Goal: Transaction & Acquisition: Purchase product/service

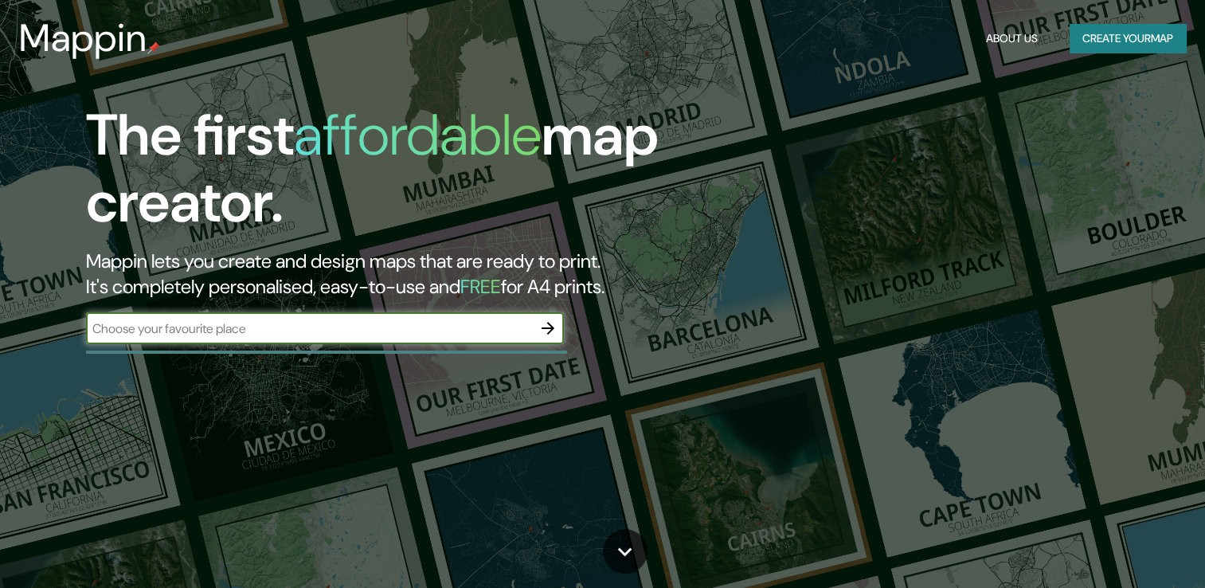
click at [276, 330] on input "text" at bounding box center [309, 328] width 446 height 18
type input "[GEOGRAPHIC_DATA]"
click at [548, 324] on icon "button" at bounding box center [548, 328] width 13 height 13
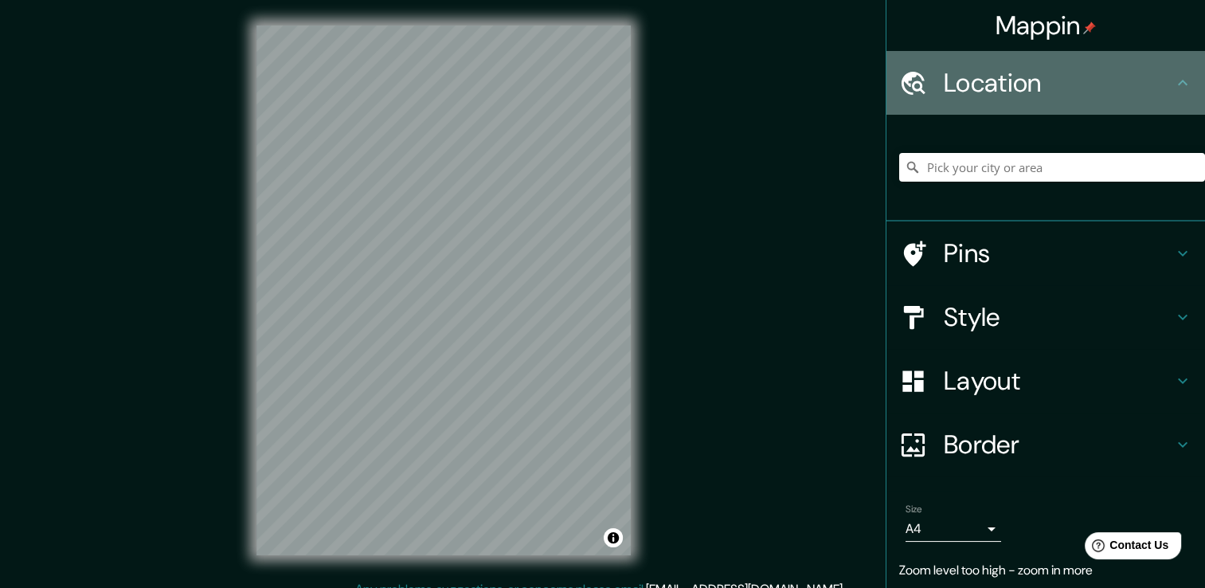
click at [1029, 97] on h4 "Location" at bounding box center [1058, 83] width 229 height 32
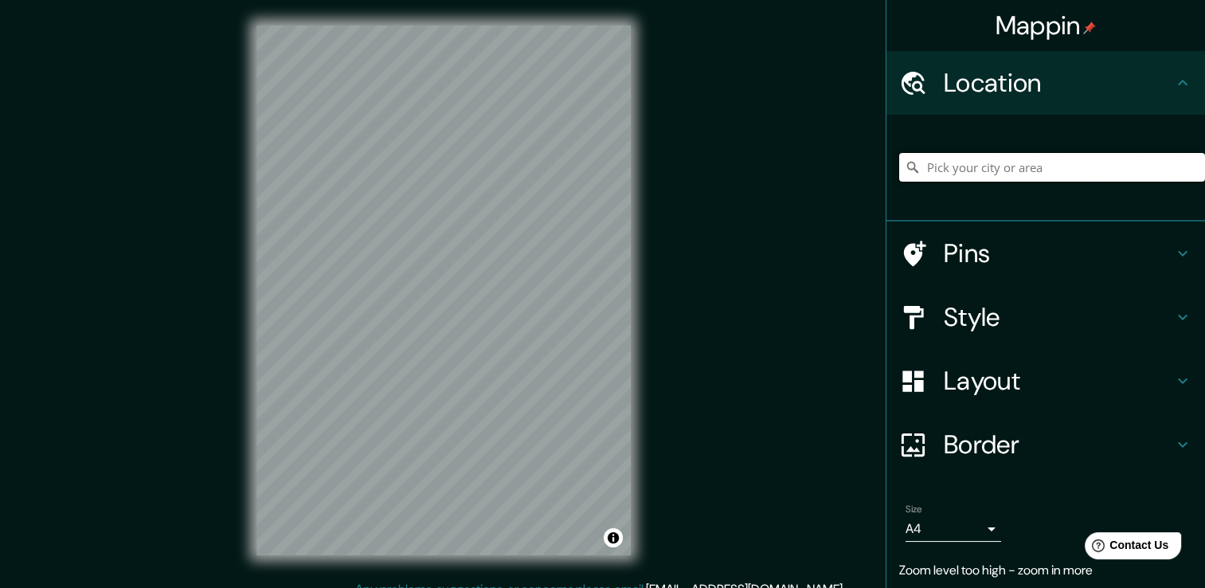
click at [1014, 158] on input "Pick your city or area" at bounding box center [1052, 167] width 306 height 29
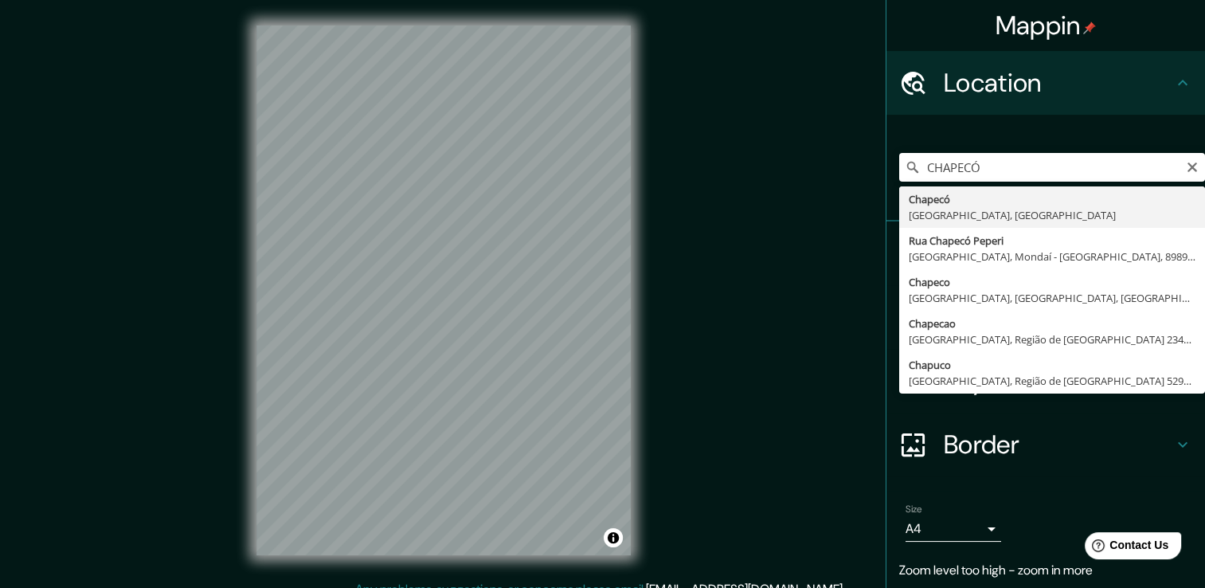
type input "Chapecó, [GEOGRAPHIC_DATA], [GEOGRAPHIC_DATA]"
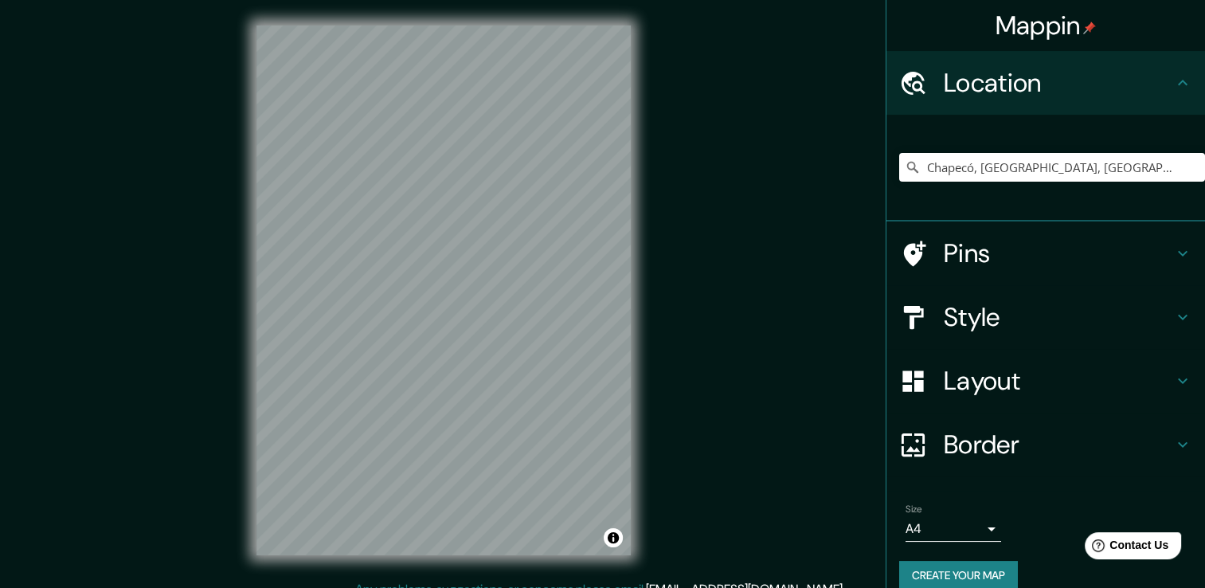
click at [967, 248] on h4 "Pins" at bounding box center [1058, 253] width 229 height 32
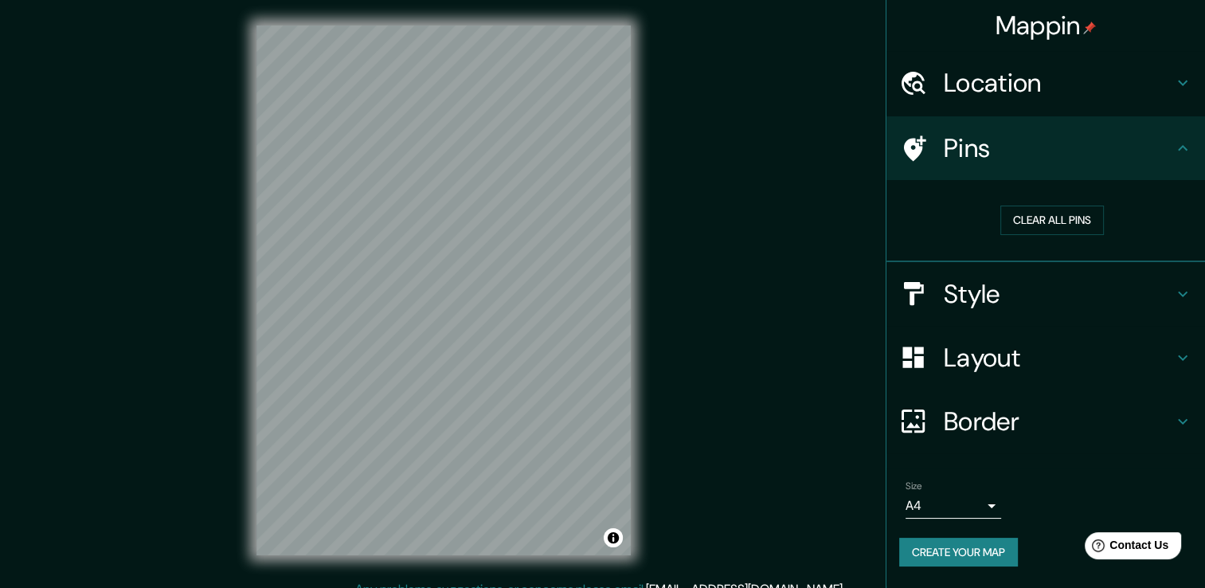
click at [995, 290] on h4 "Style" at bounding box center [1058, 294] width 229 height 32
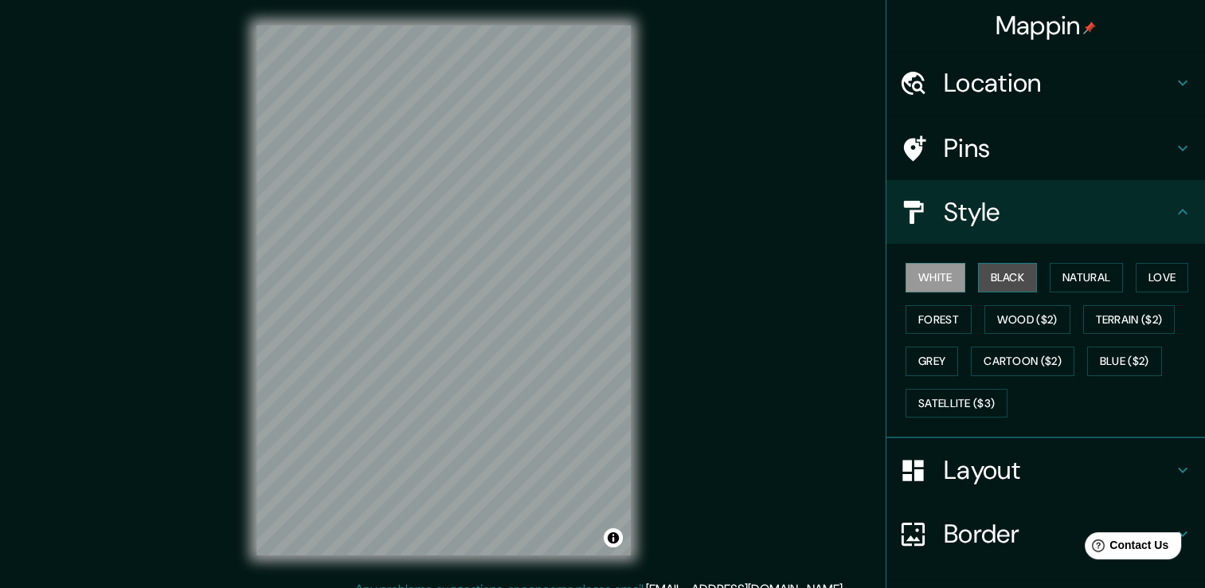
click at [1008, 284] on button "Black" at bounding box center [1008, 277] width 60 height 29
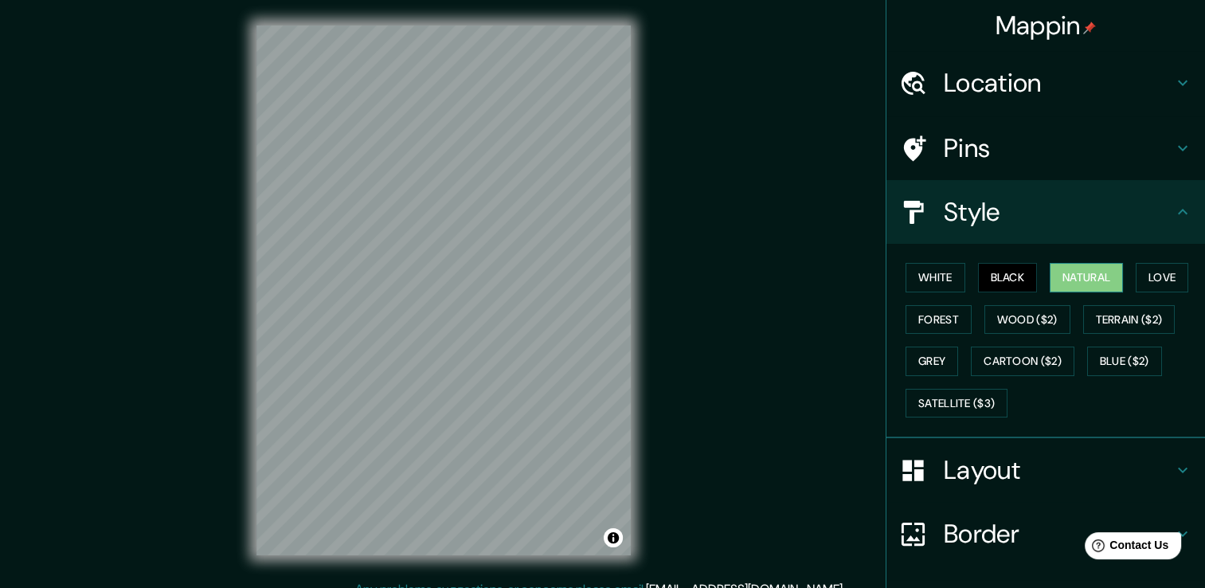
click at [1066, 276] on button "Natural" at bounding box center [1086, 277] width 73 height 29
click at [1148, 277] on button "Love" at bounding box center [1162, 277] width 53 height 29
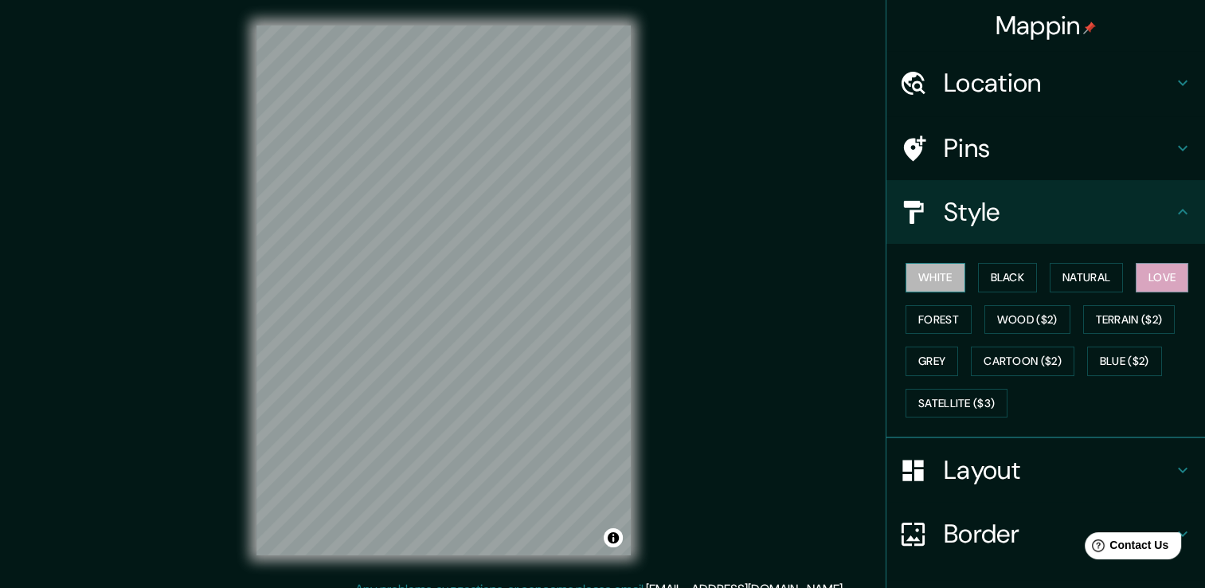
click at [925, 272] on button "White" at bounding box center [935, 277] width 60 height 29
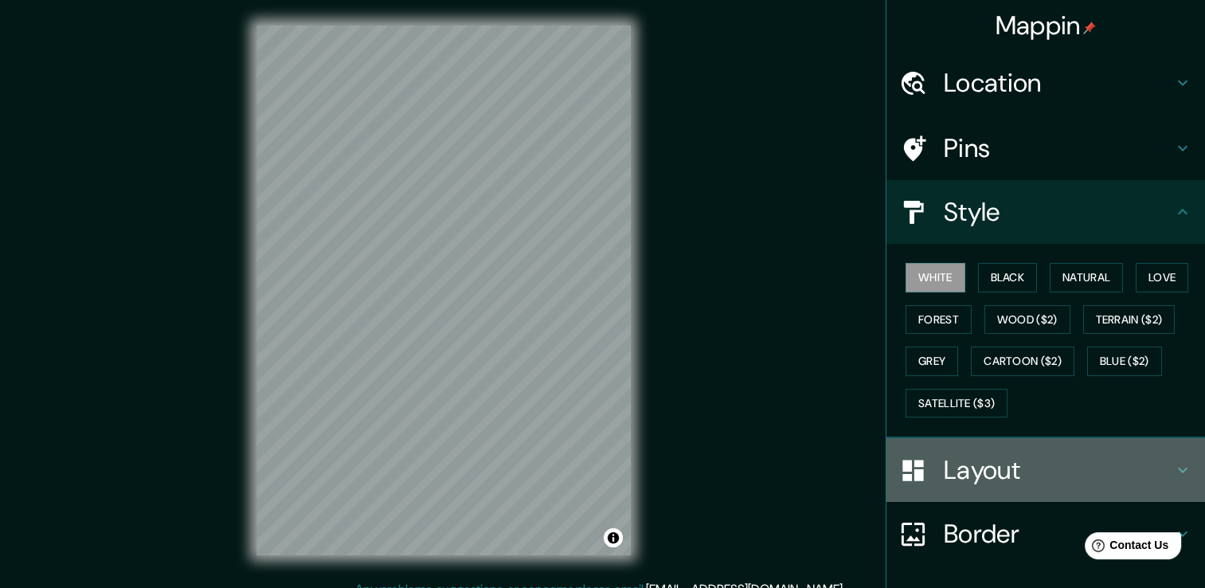
click at [980, 460] on h4 "Layout" at bounding box center [1058, 470] width 229 height 32
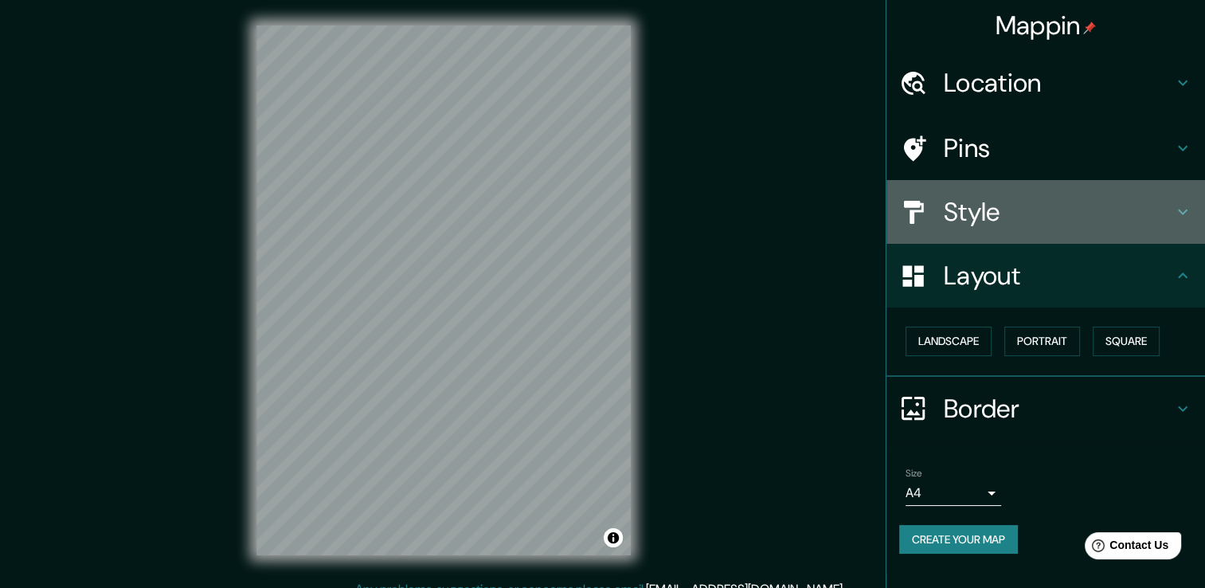
click at [1042, 228] on div "Style" at bounding box center [1045, 212] width 319 height 64
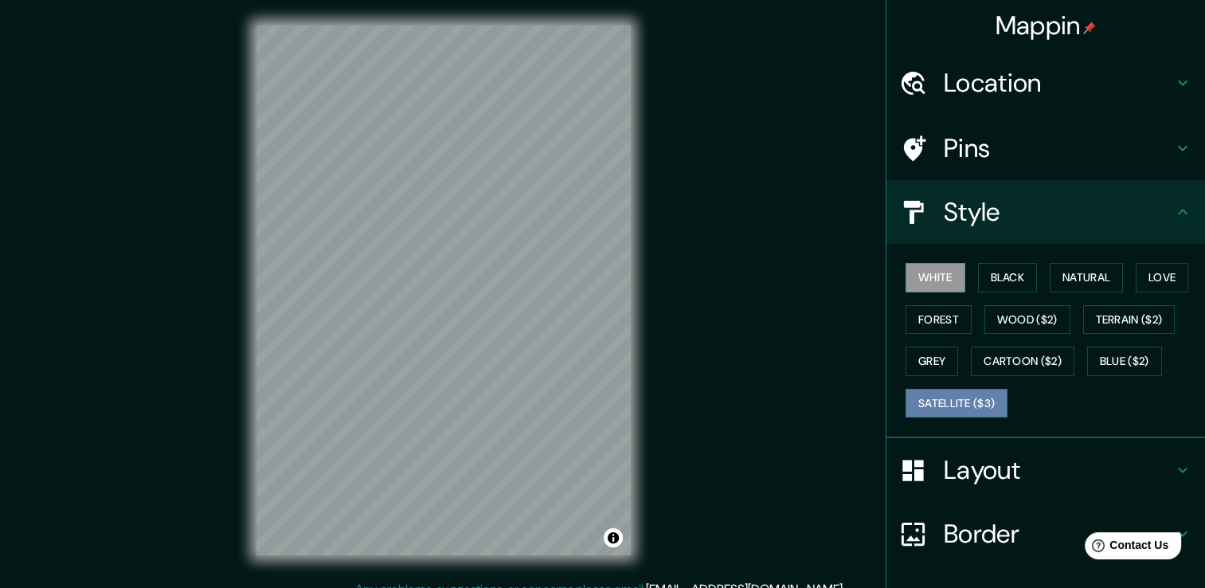
click at [971, 400] on button "Satellite ($3)" at bounding box center [956, 403] width 102 height 29
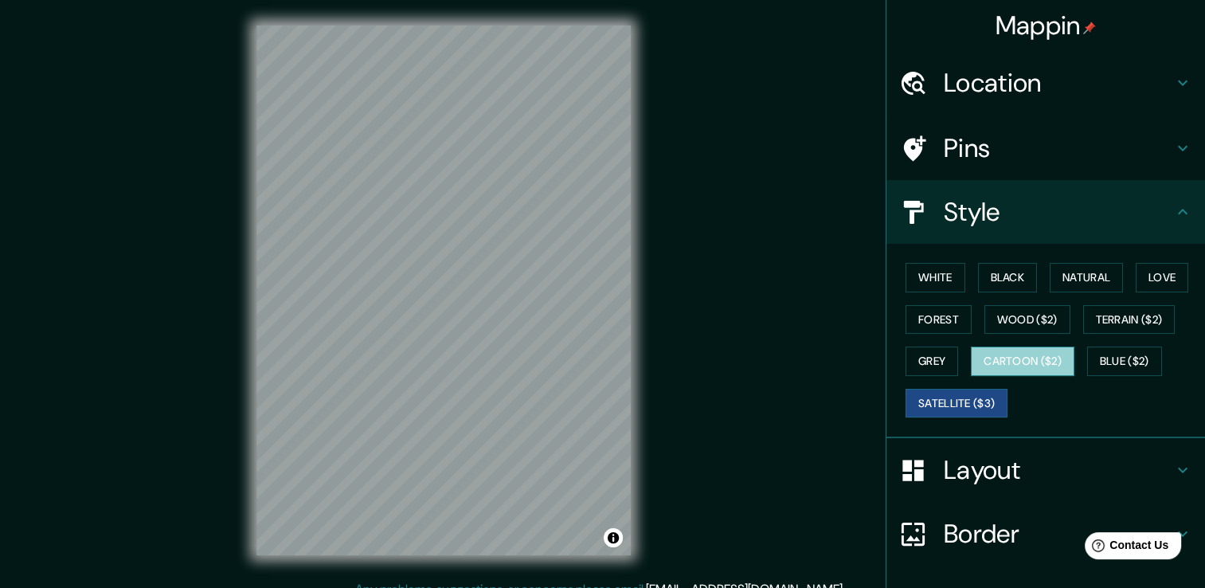
click at [1012, 364] on button "Cartoon ($2)" at bounding box center [1023, 360] width 104 height 29
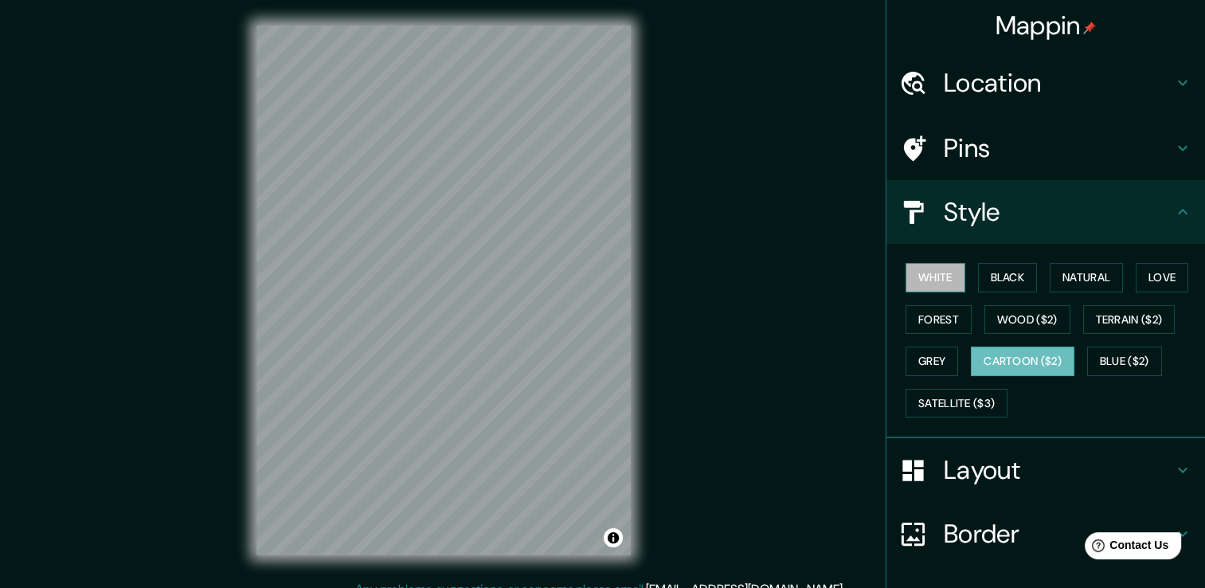
click at [917, 273] on button "White" at bounding box center [935, 277] width 60 height 29
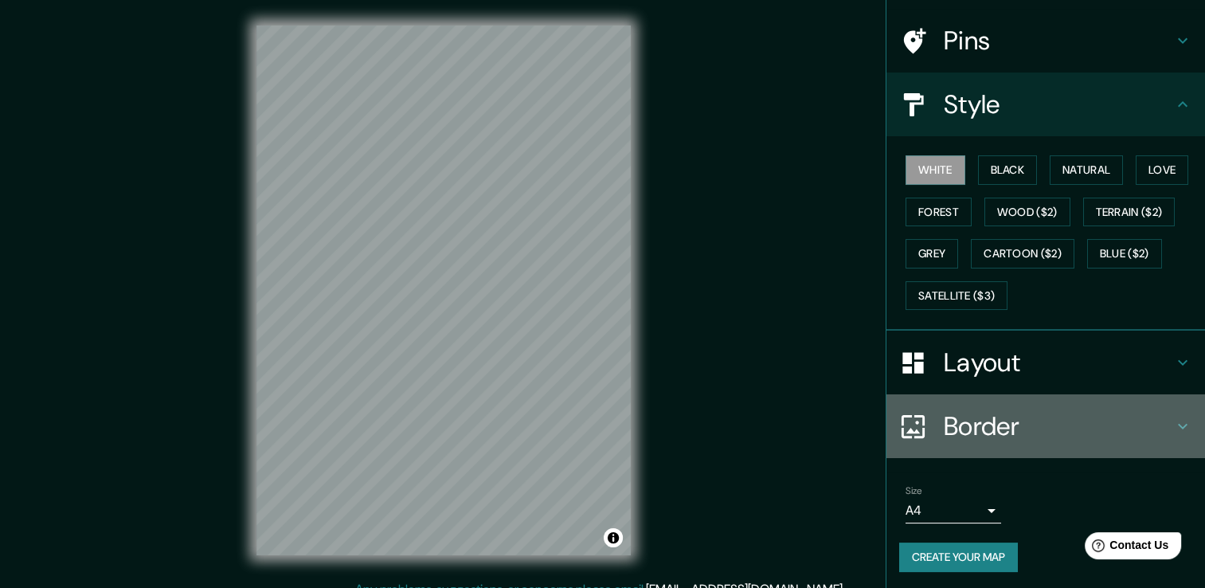
click at [991, 438] on h4 "Border" at bounding box center [1058, 426] width 229 height 32
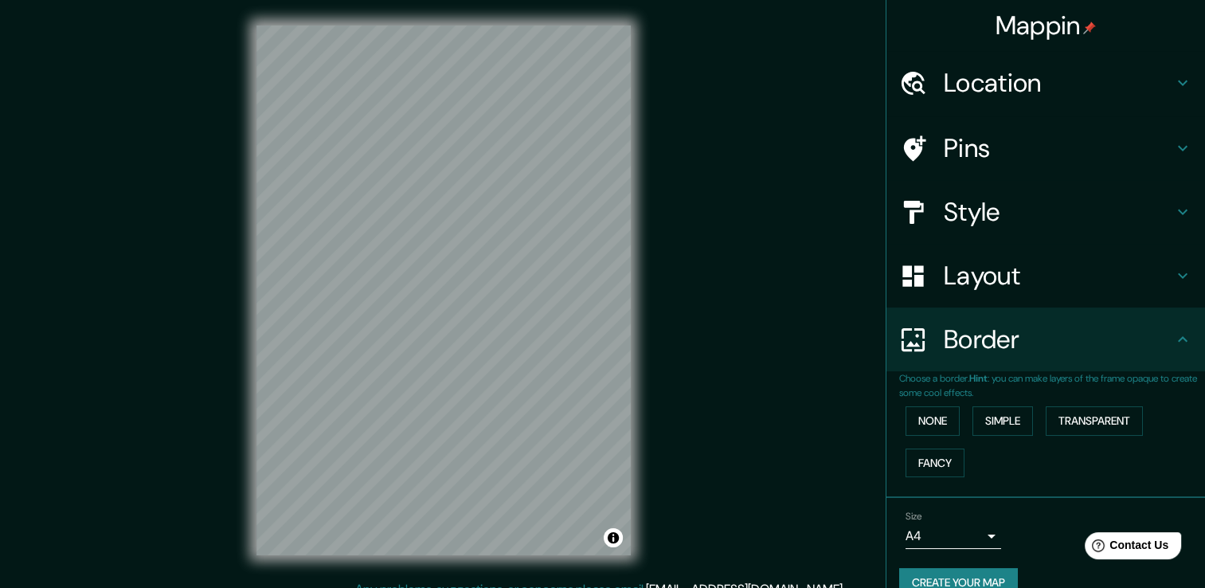
click at [971, 162] on h4 "Pins" at bounding box center [1058, 148] width 229 height 32
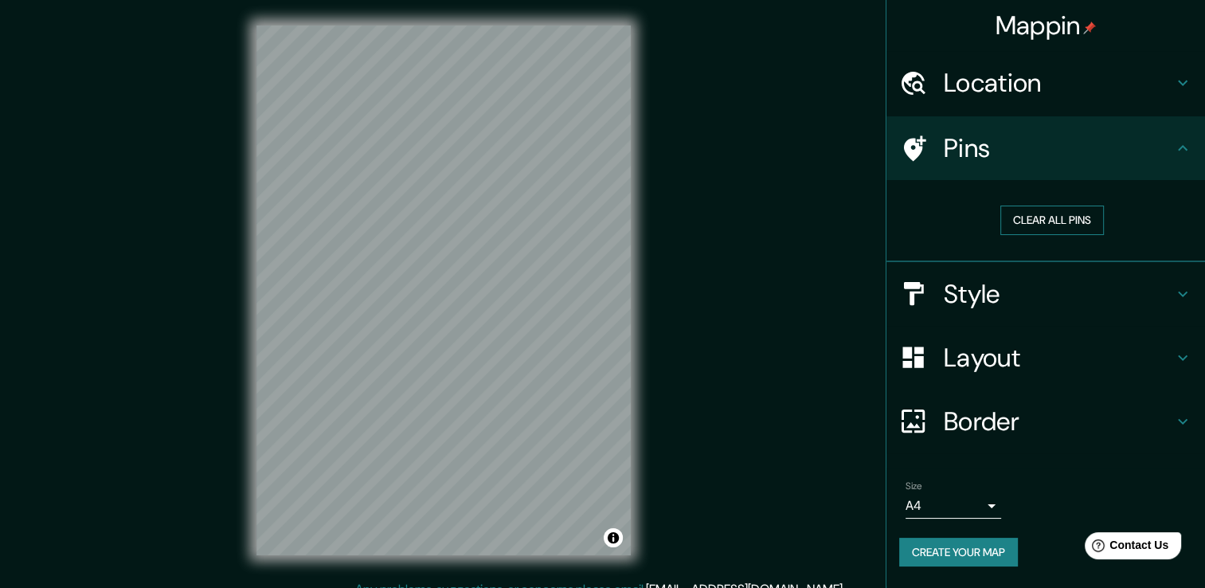
click at [1081, 223] on button "Clear all pins" at bounding box center [1052, 219] width 104 height 29
click at [982, 296] on h4 "Style" at bounding box center [1058, 294] width 229 height 32
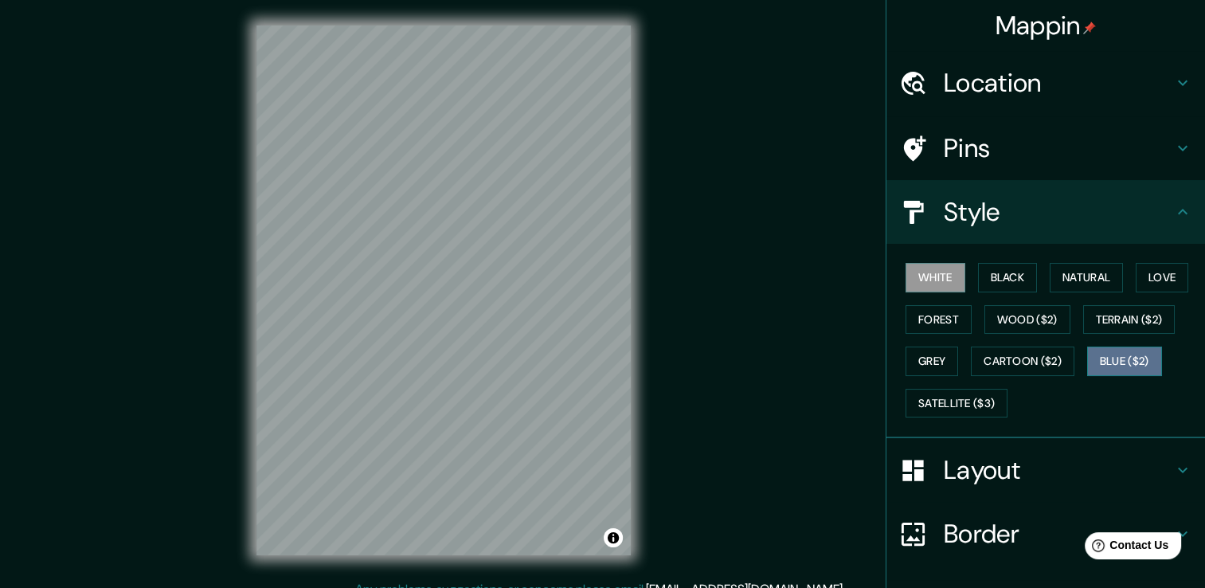
click at [1114, 362] on button "Blue ($2)" at bounding box center [1124, 360] width 75 height 29
click at [943, 280] on button "White" at bounding box center [935, 277] width 60 height 29
click at [984, 281] on button "Black" at bounding box center [1008, 277] width 60 height 29
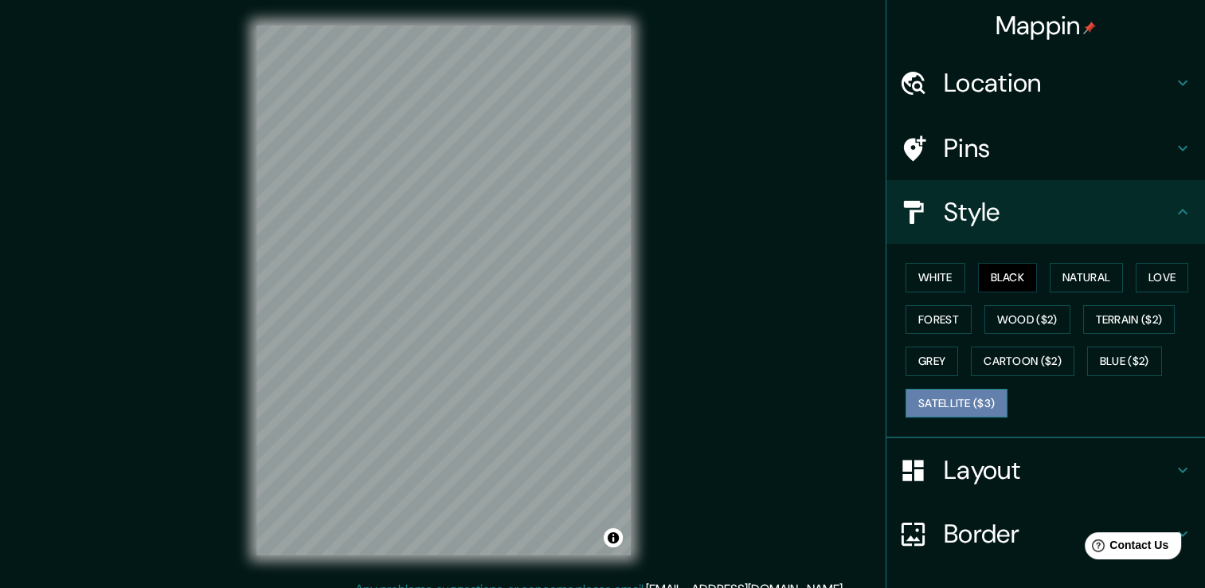
click at [938, 394] on button "Satellite ($3)" at bounding box center [956, 403] width 102 height 29
click at [1003, 461] on h4 "Layout" at bounding box center [1058, 470] width 229 height 32
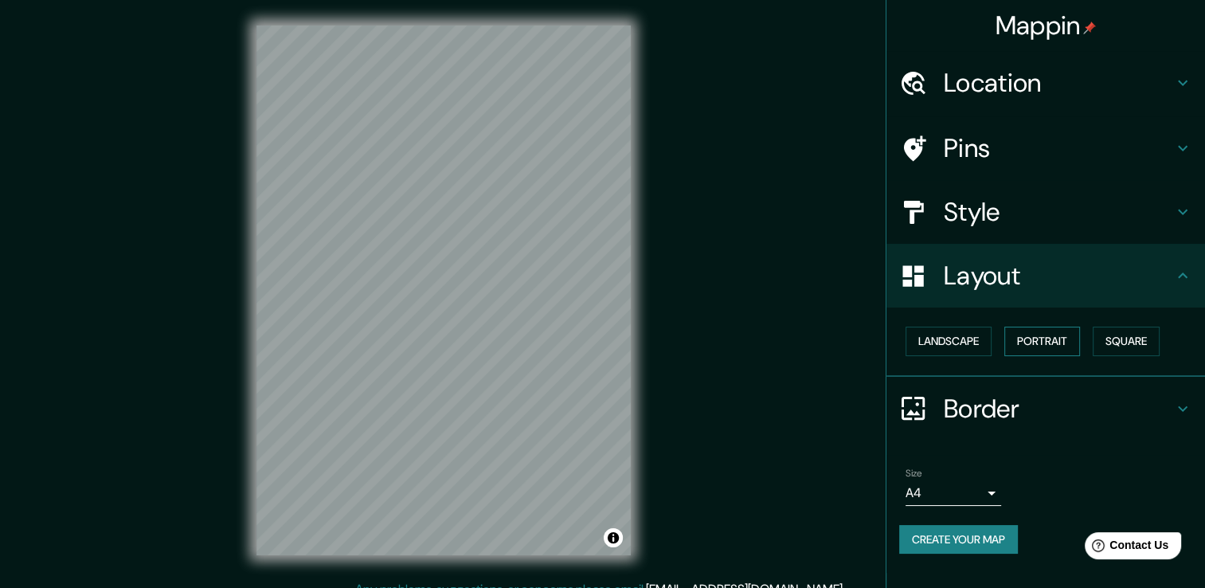
click at [1049, 342] on button "Portrait" at bounding box center [1042, 341] width 76 height 29
click at [1134, 339] on button "Square" at bounding box center [1126, 341] width 67 height 29
click at [953, 338] on button "Landscape" at bounding box center [948, 341] width 86 height 29
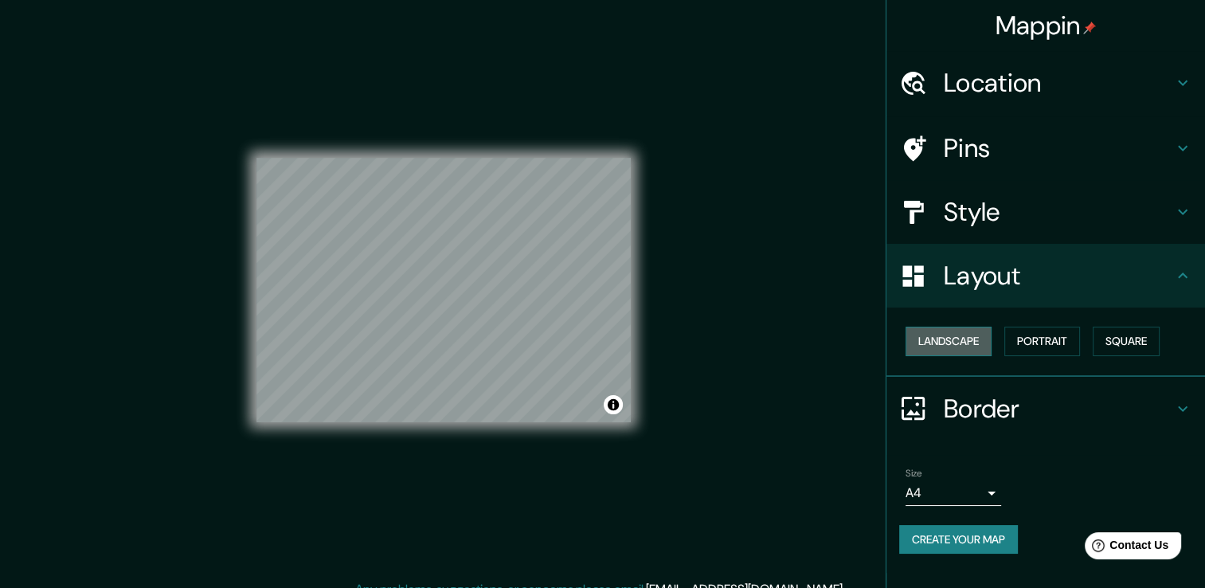
click at [951, 348] on button "Landscape" at bounding box center [948, 341] width 86 height 29
click at [957, 337] on button "Landscape" at bounding box center [948, 341] width 86 height 29
click at [1046, 338] on button "Portrait" at bounding box center [1042, 341] width 76 height 29
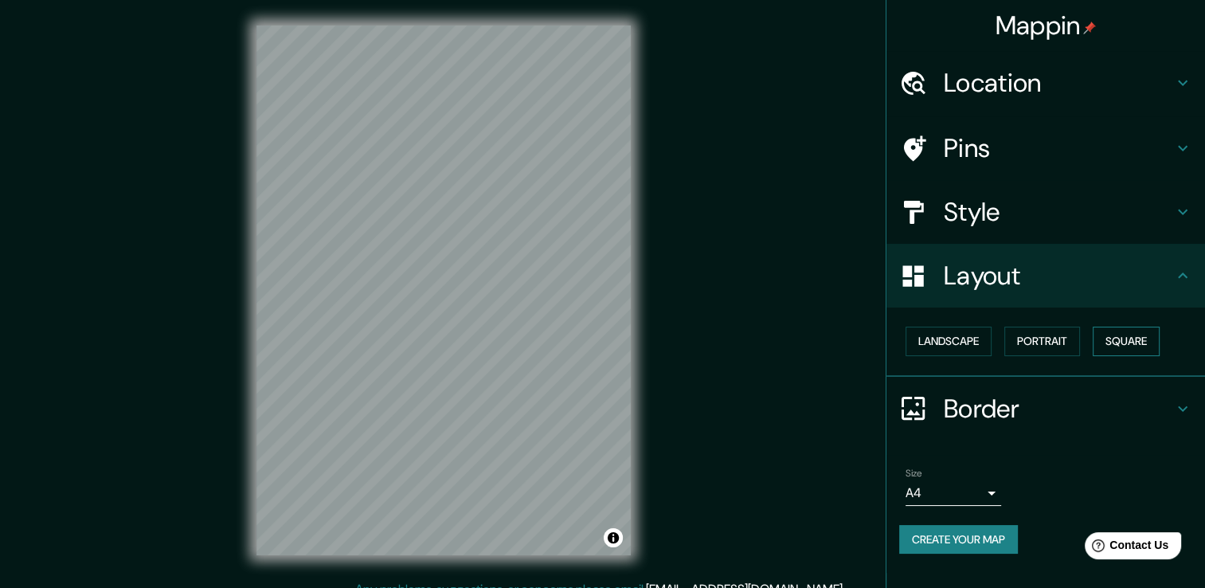
click at [1120, 344] on button "Square" at bounding box center [1126, 341] width 67 height 29
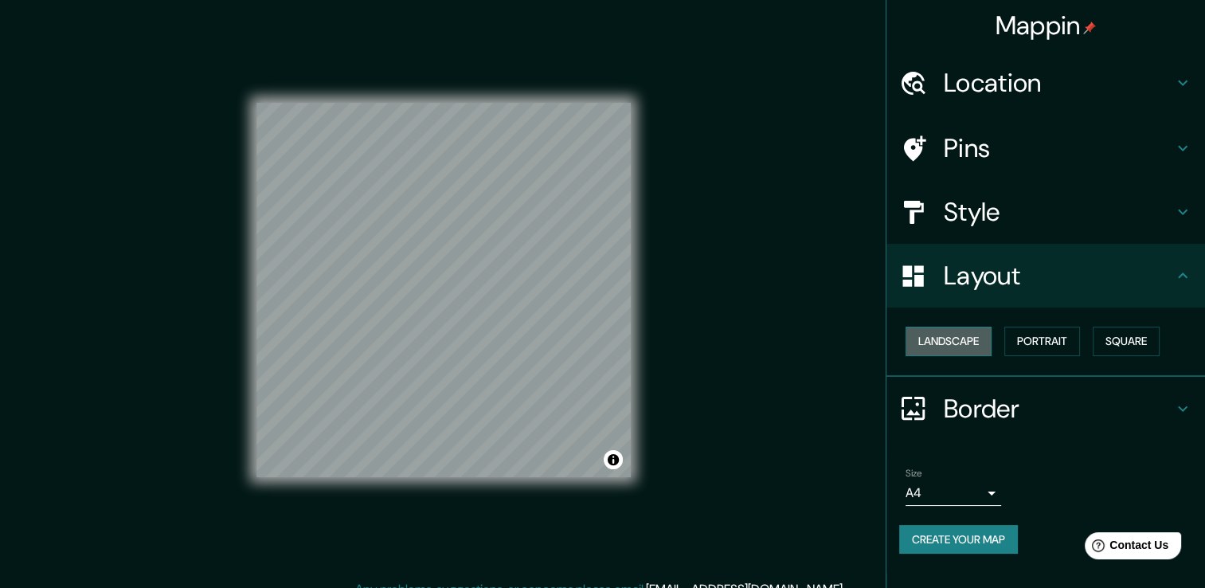
click at [989, 344] on button "Landscape" at bounding box center [948, 341] width 86 height 29
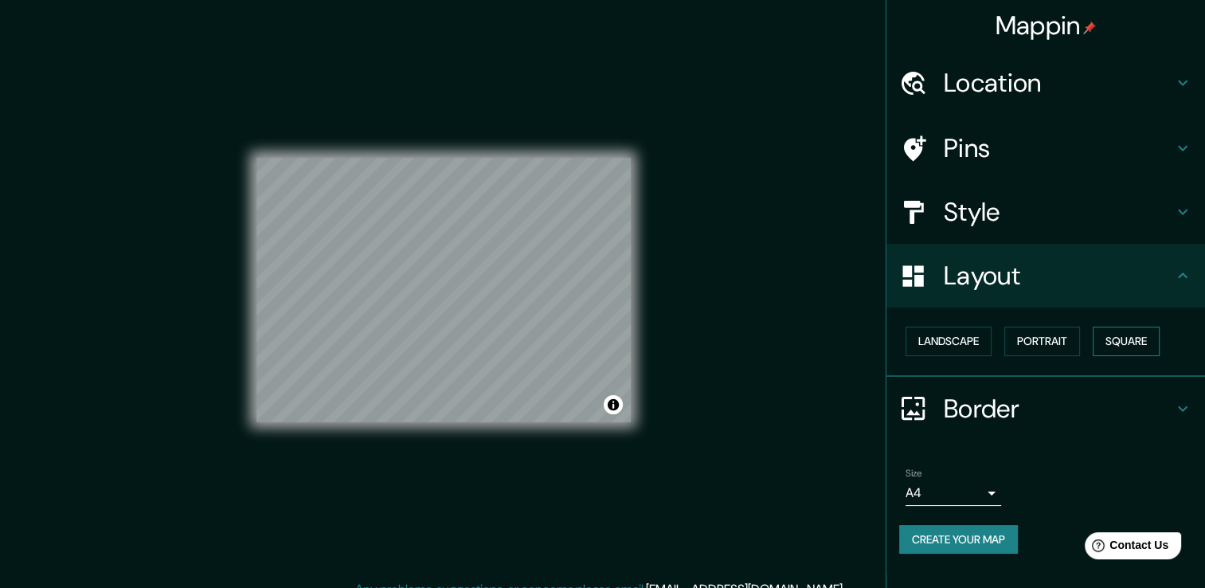
click at [1156, 342] on button "Square" at bounding box center [1126, 341] width 67 height 29
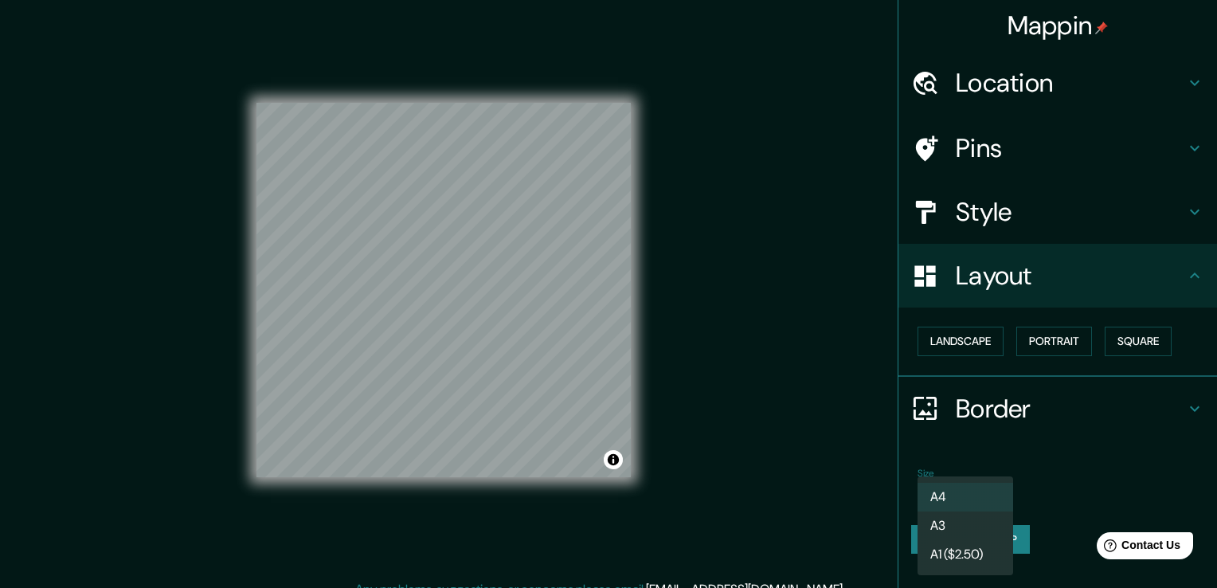
click at [951, 483] on body "Mappin Location [GEOGRAPHIC_DATA], [GEOGRAPHIC_DATA], [GEOGRAPHIC_DATA] Pins St…" at bounding box center [608, 294] width 1217 height 588
click at [965, 530] on li "A3" at bounding box center [965, 525] width 96 height 29
type input "a4"
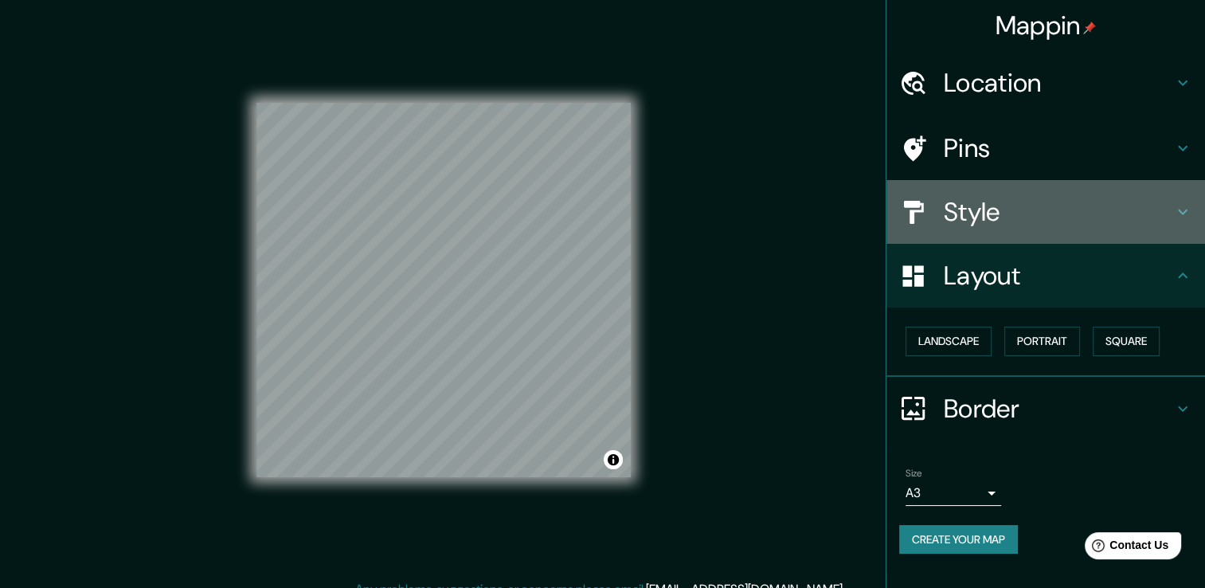
click at [999, 203] on h4 "Style" at bounding box center [1058, 212] width 229 height 32
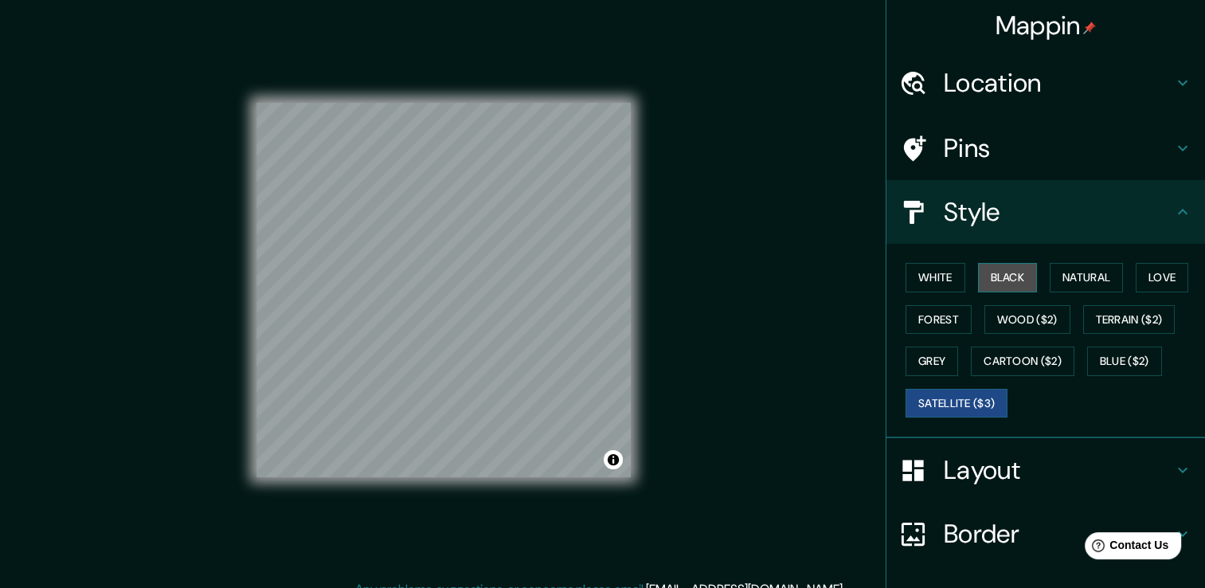
click at [992, 273] on button "Black" at bounding box center [1008, 277] width 60 height 29
click at [946, 394] on button "Satellite ($3)" at bounding box center [956, 403] width 102 height 29
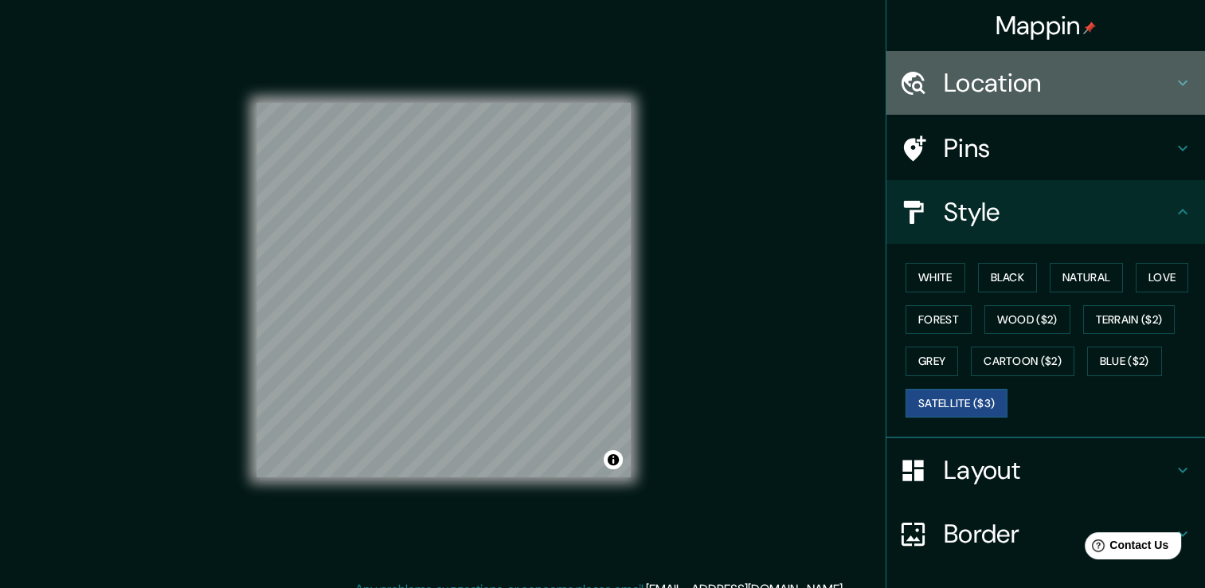
click at [1038, 84] on h4 "Location" at bounding box center [1058, 83] width 229 height 32
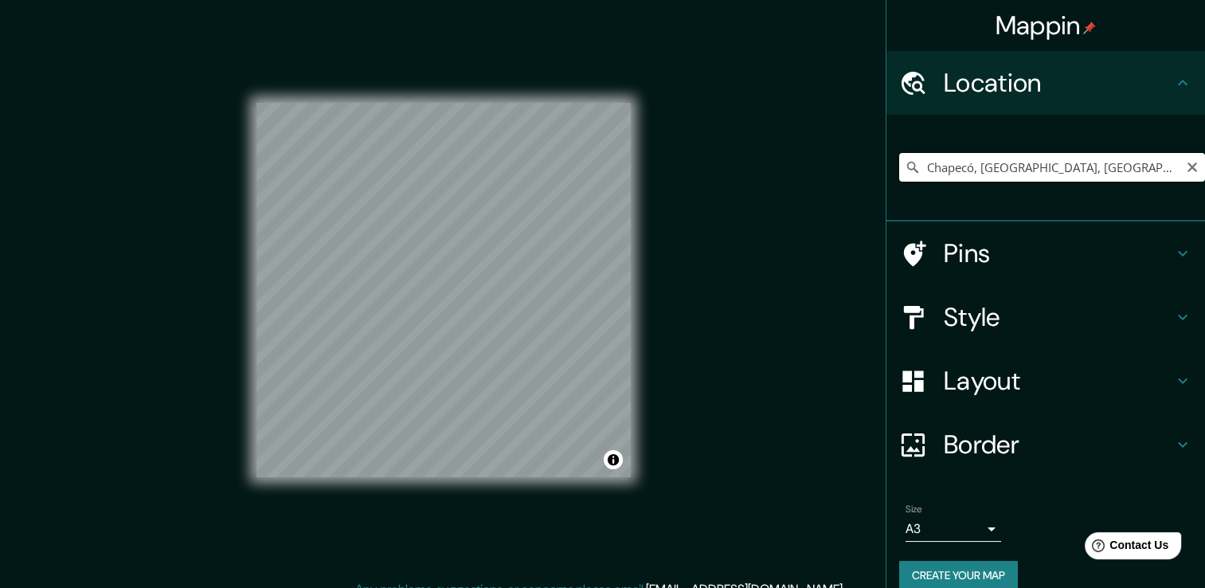
click at [1089, 180] on input "Chapecó, [GEOGRAPHIC_DATA], [GEOGRAPHIC_DATA]" at bounding box center [1052, 167] width 306 height 29
drag, startPoint x: 1092, startPoint y: 170, endPoint x: 898, endPoint y: 193, distance: 194.8
click at [899, 193] on div "Chapecó, [GEOGRAPHIC_DATA], [GEOGRAPHIC_DATA]" at bounding box center [1052, 167] width 306 height 80
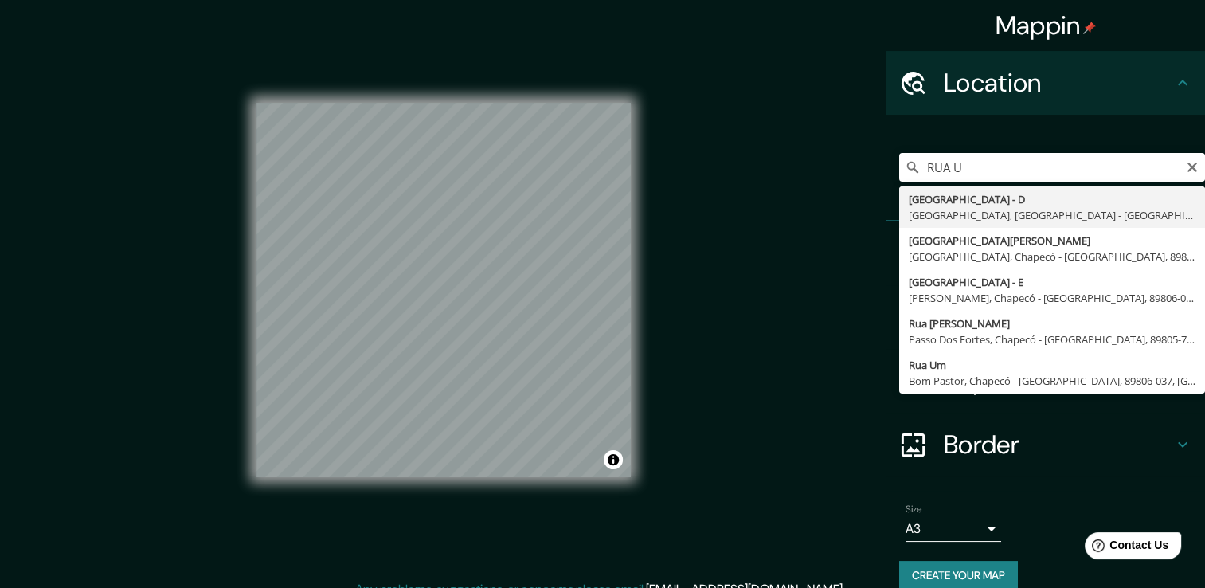
type input "[GEOGRAPHIC_DATA], [GEOGRAPHIC_DATA] - [GEOGRAPHIC_DATA], [GEOGRAPHIC_DATA]"
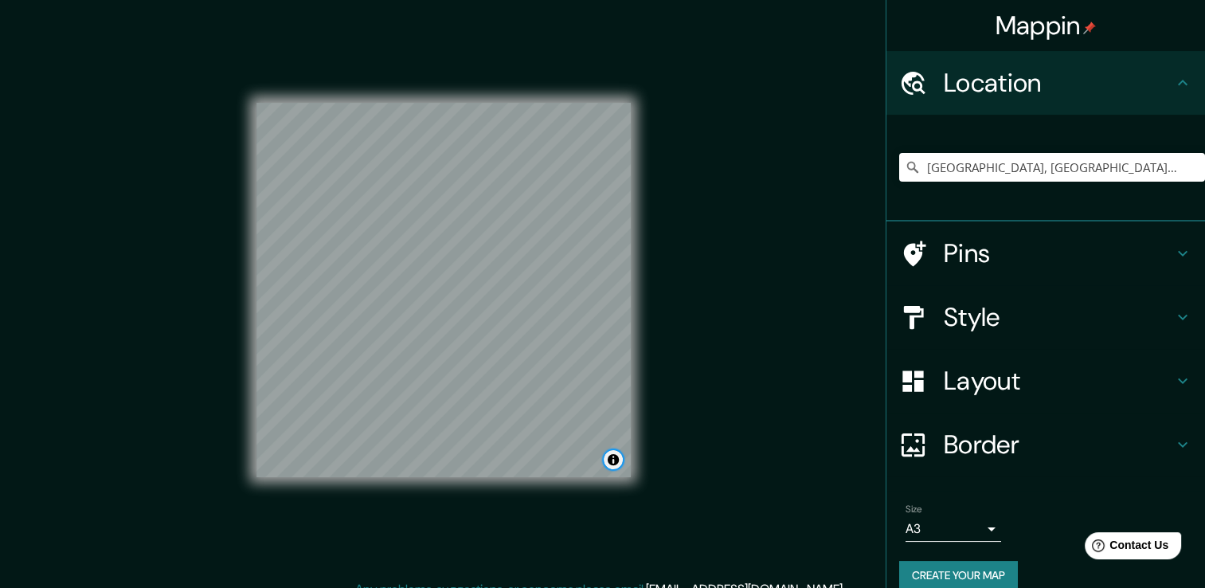
click at [614, 455] on button "Toggle attribution" at bounding box center [613, 459] width 19 height 19
click at [731, 436] on div "Mappin Location [GEOGRAPHIC_DATA], [GEOGRAPHIC_DATA], [GEOGRAPHIC_DATA] - [GEOG…" at bounding box center [602, 302] width 1205 height 605
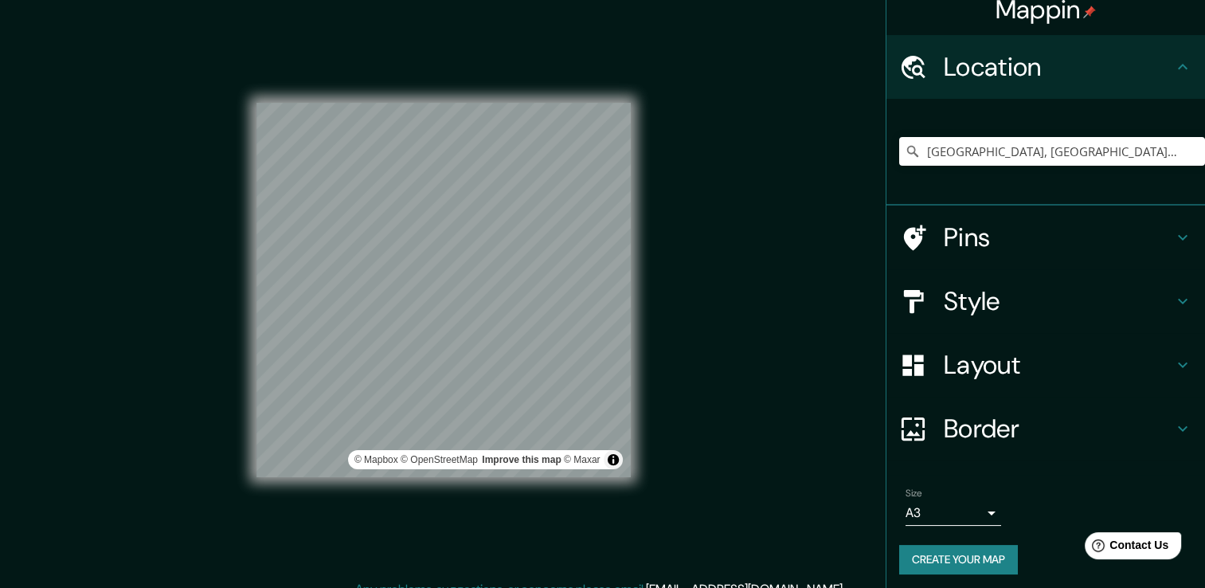
scroll to position [20, 0]
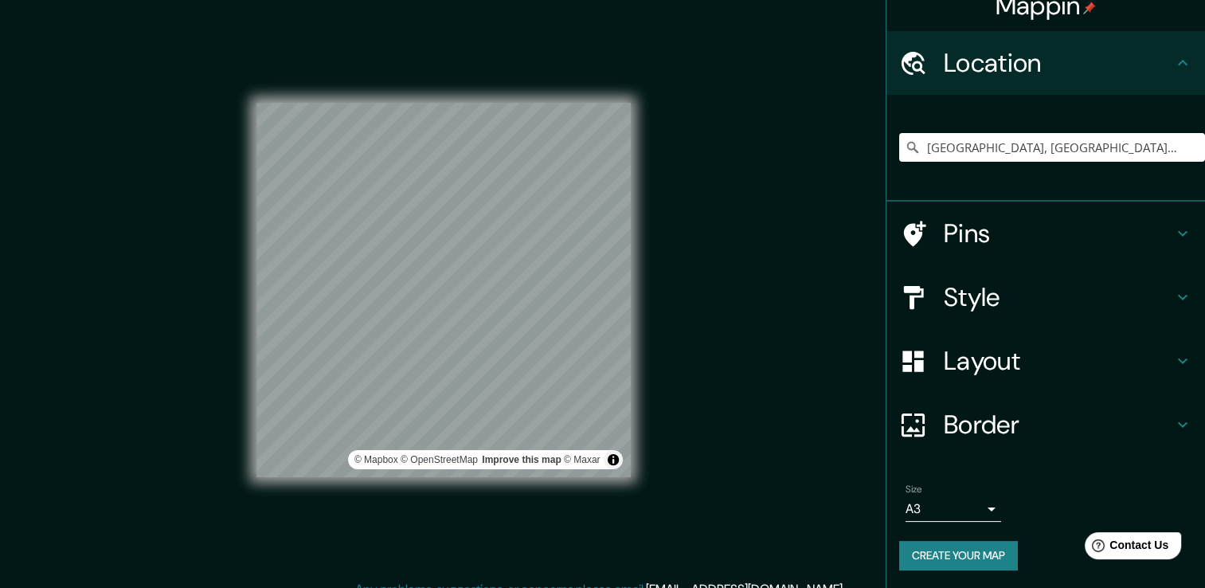
click at [926, 422] on div at bounding box center [921, 425] width 45 height 28
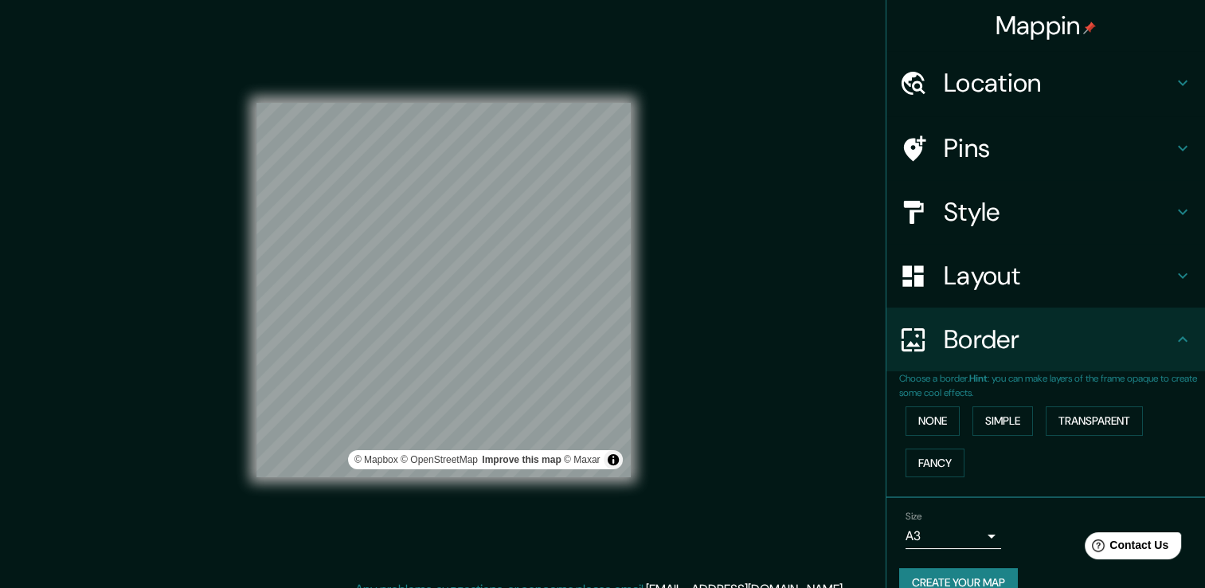
click at [988, 285] on h4 "Layout" at bounding box center [1058, 276] width 229 height 32
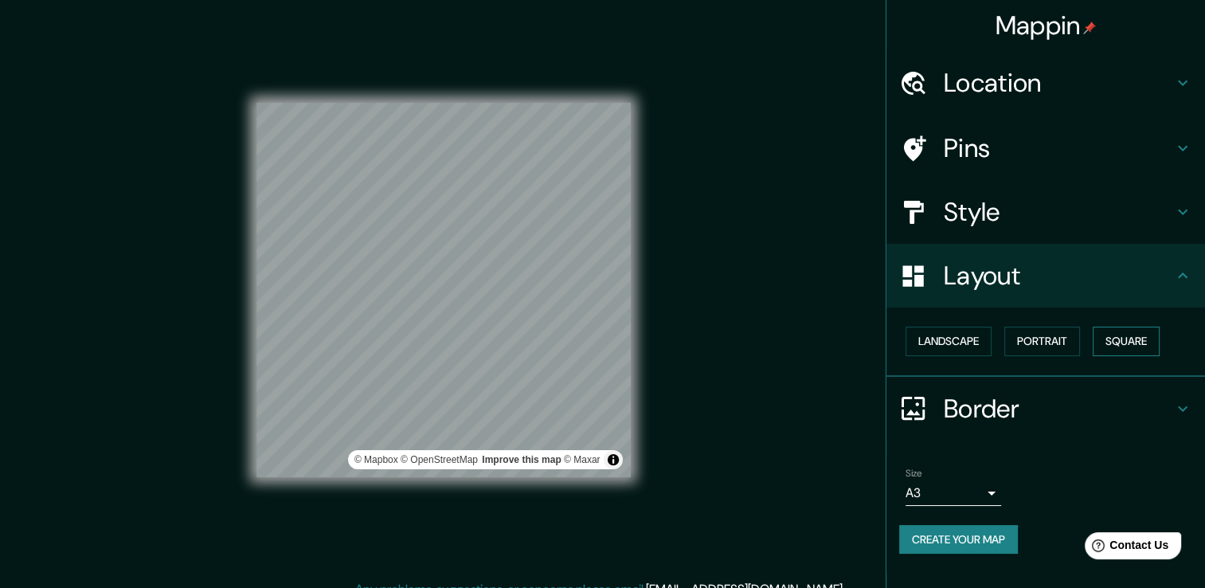
click at [1105, 337] on button "Square" at bounding box center [1126, 341] width 67 height 29
click at [976, 336] on button "Landscape" at bounding box center [948, 341] width 86 height 29
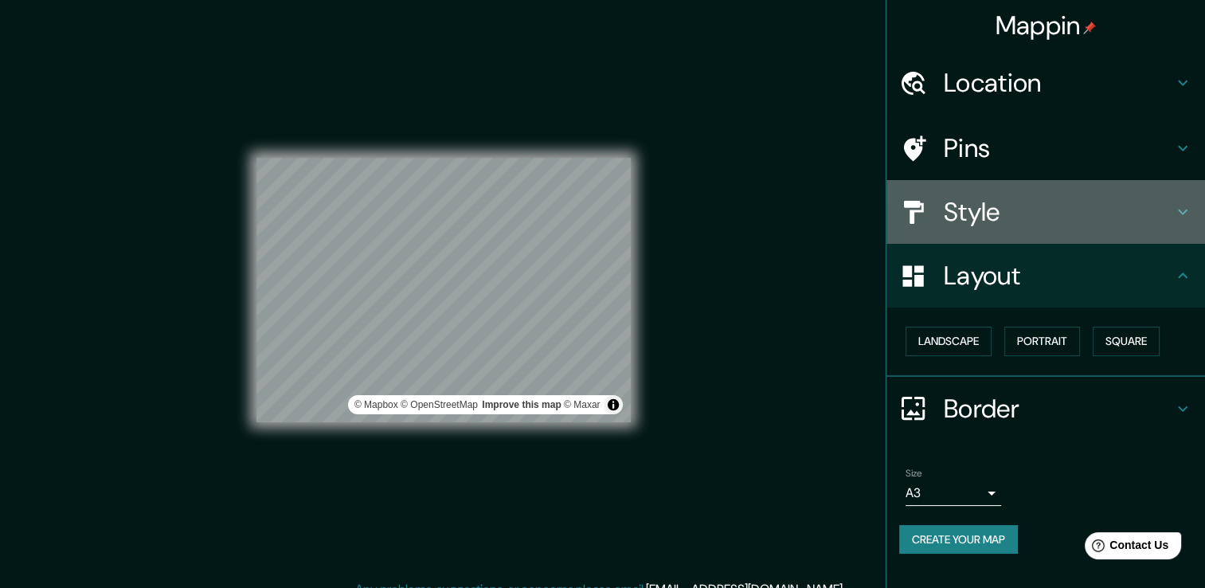
click at [1012, 218] on h4 "Style" at bounding box center [1058, 212] width 229 height 32
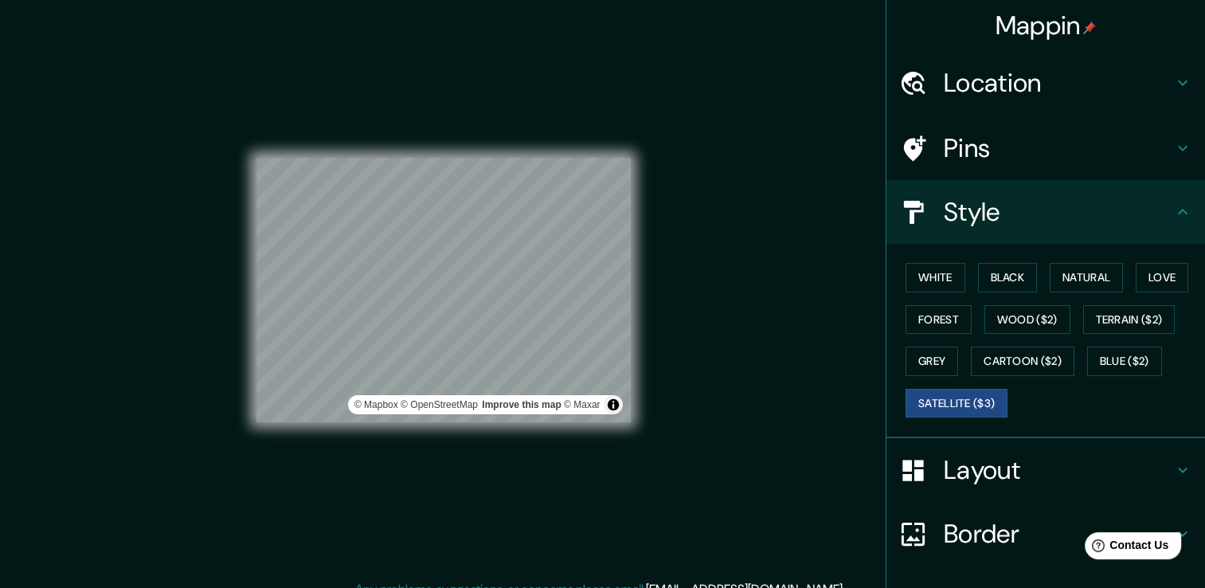
drag, startPoint x: 1006, startPoint y: 463, endPoint x: 1024, endPoint y: 462, distance: 18.4
click at [1007, 463] on h4 "Layout" at bounding box center [1058, 470] width 229 height 32
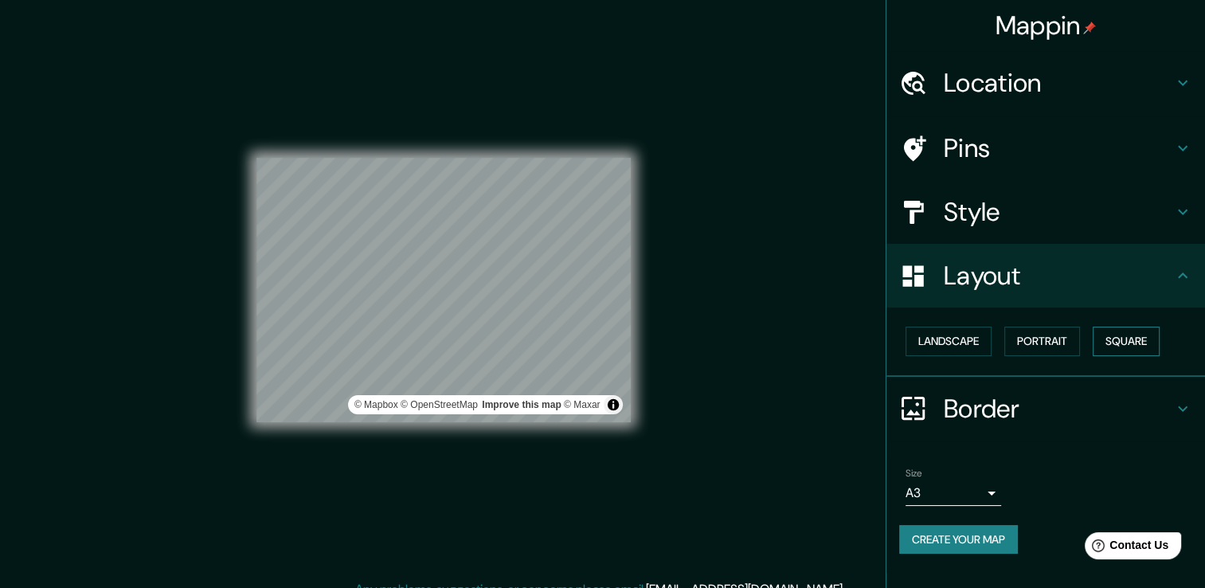
click at [1127, 350] on button "Square" at bounding box center [1126, 341] width 67 height 29
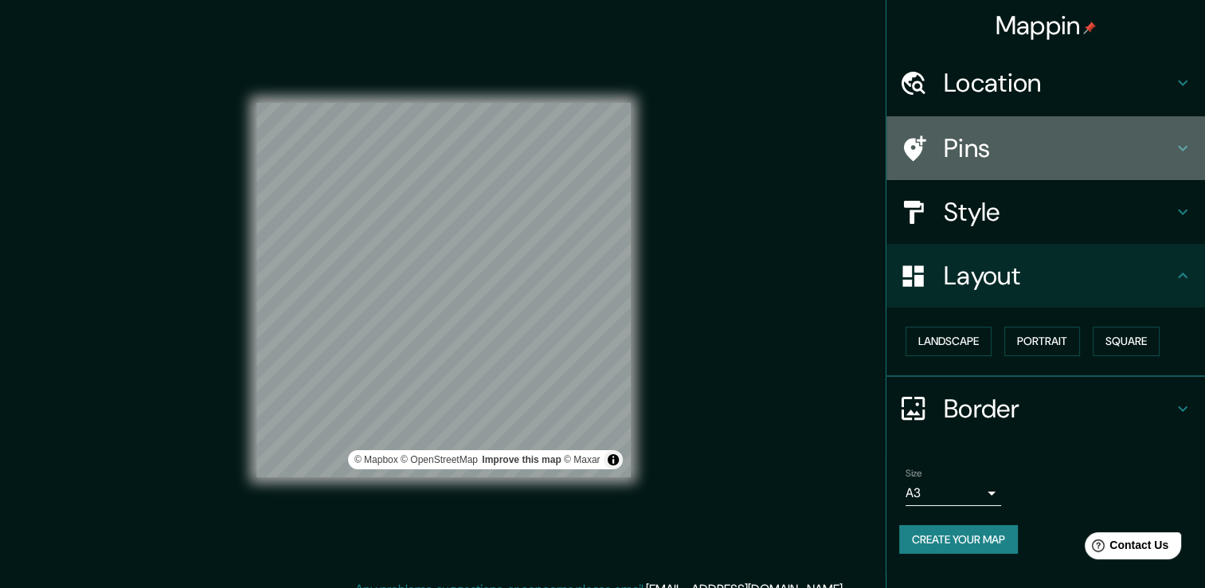
click at [1038, 166] on div "Pins" at bounding box center [1045, 148] width 319 height 64
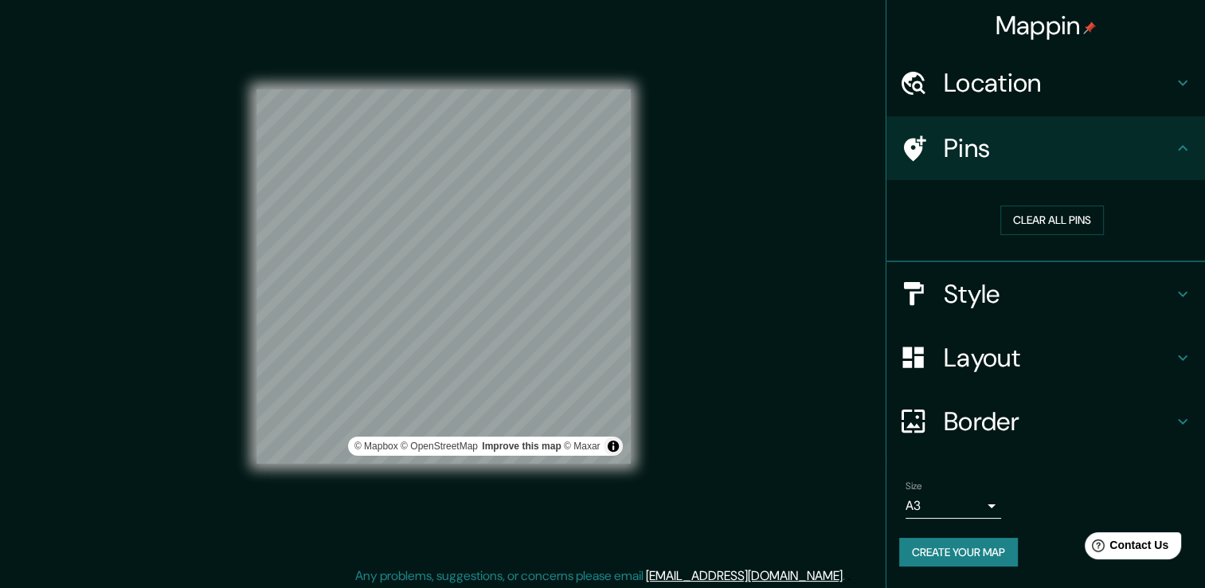
scroll to position [18, 0]
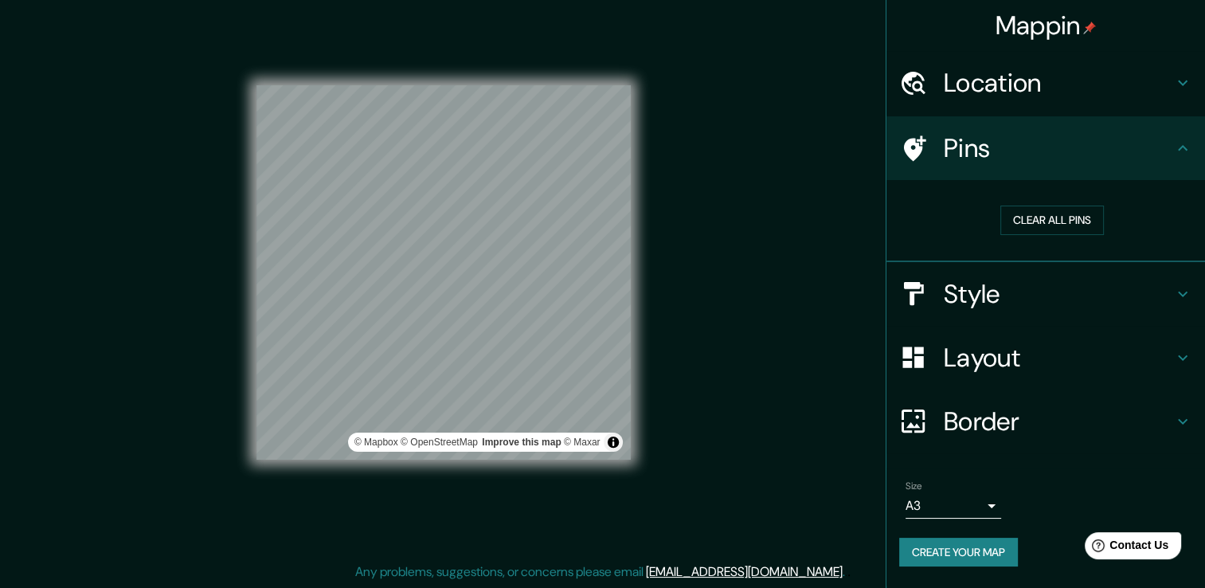
click at [1016, 141] on h4 "Pins" at bounding box center [1058, 148] width 229 height 32
click at [1013, 289] on h4 "Style" at bounding box center [1058, 294] width 229 height 32
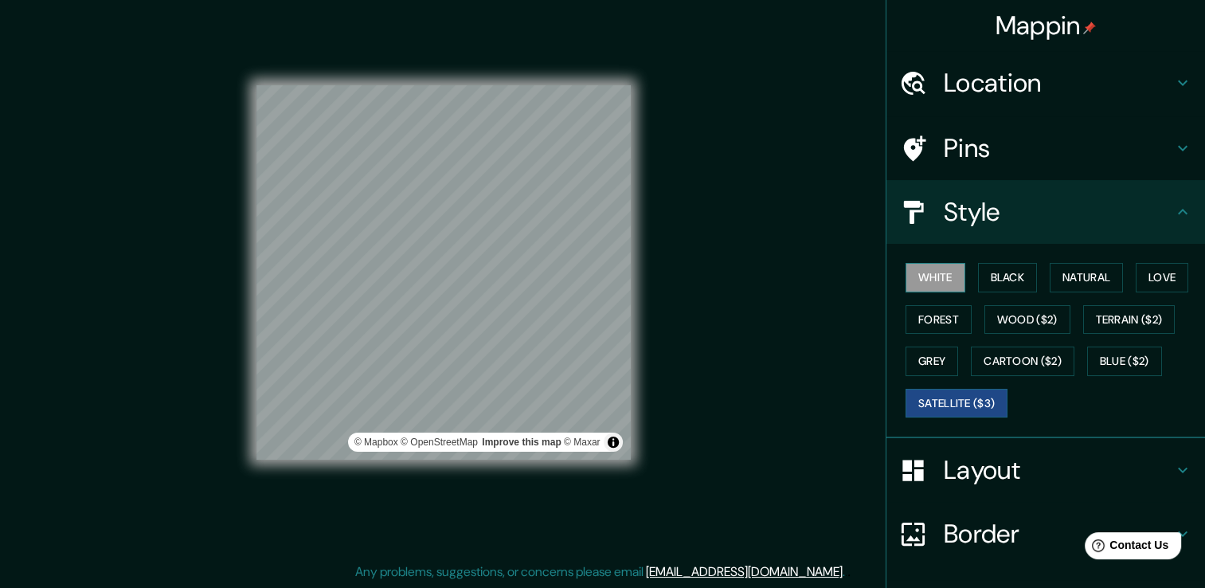
click at [922, 281] on button "White" at bounding box center [935, 277] width 60 height 29
click at [984, 272] on button "Black" at bounding box center [1008, 277] width 60 height 29
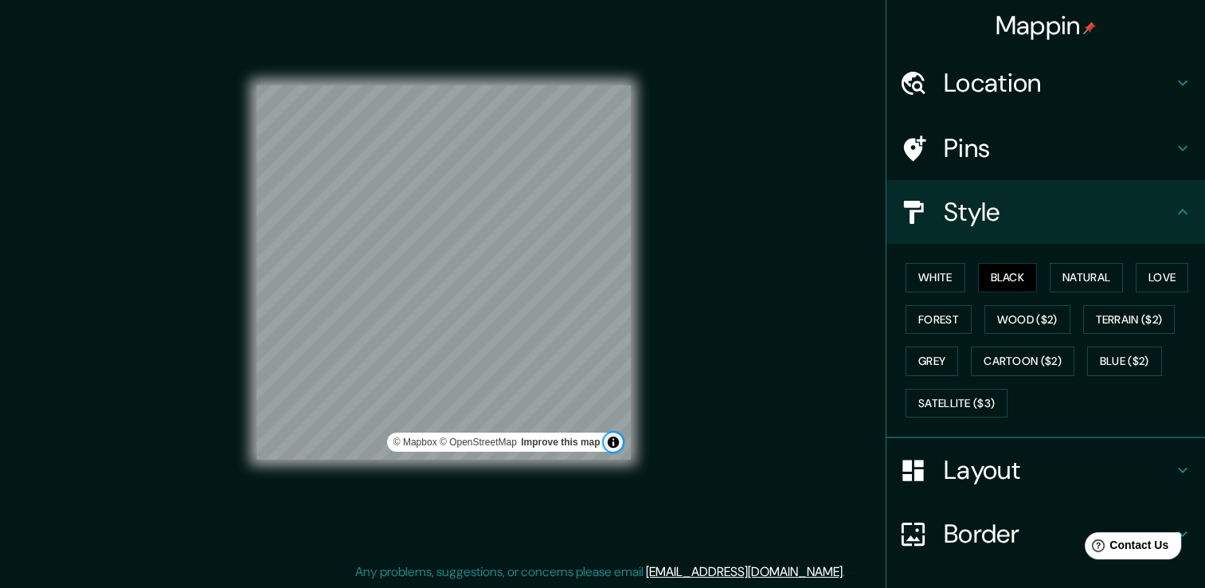
click at [615, 444] on button "Toggle attribution" at bounding box center [613, 441] width 19 height 19
click at [691, 366] on div "Mappin Location [GEOGRAPHIC_DATA], [GEOGRAPHIC_DATA], [GEOGRAPHIC_DATA] - [GEOG…" at bounding box center [602, 284] width 1205 height 605
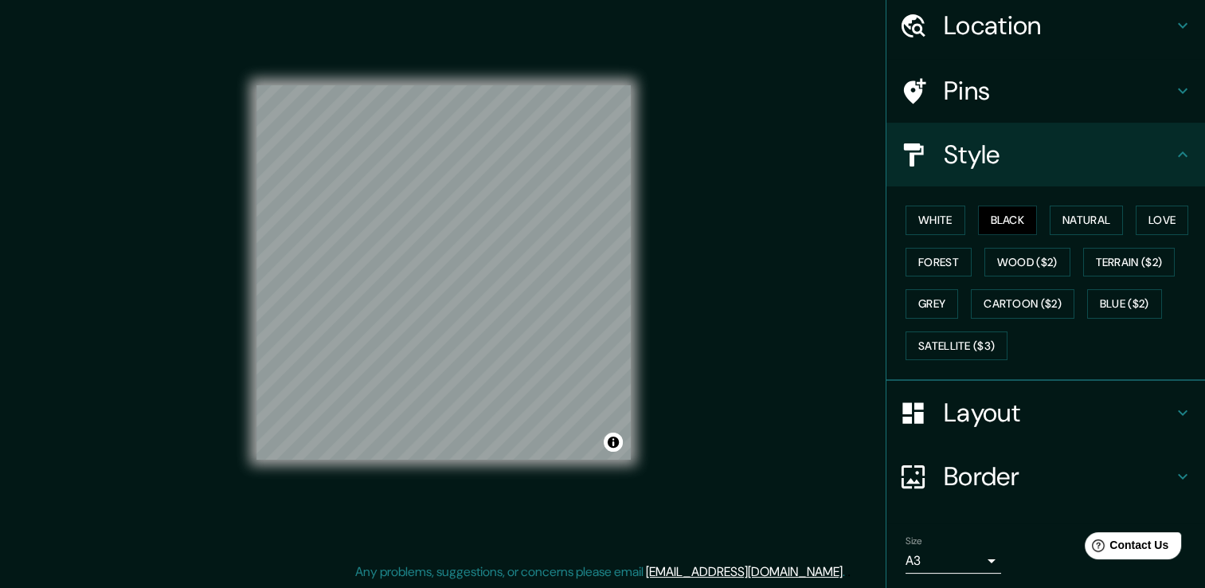
scroll to position [108, 0]
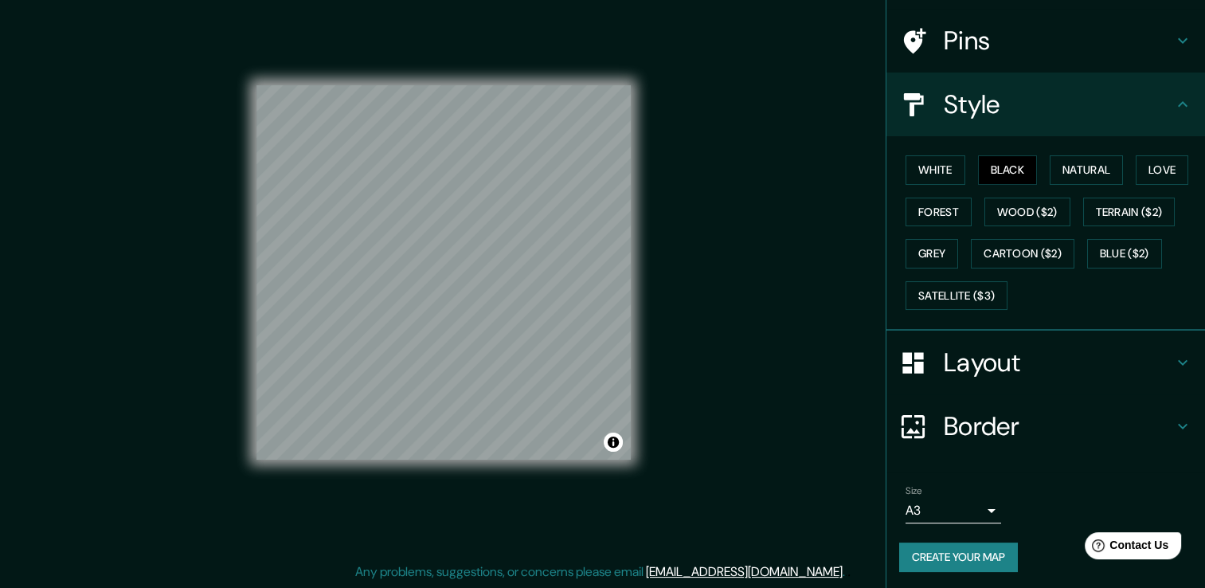
click at [952, 510] on body "Mappin Location [GEOGRAPHIC_DATA], [GEOGRAPHIC_DATA], [GEOGRAPHIC_DATA] - [GEOG…" at bounding box center [602, 276] width 1205 height 588
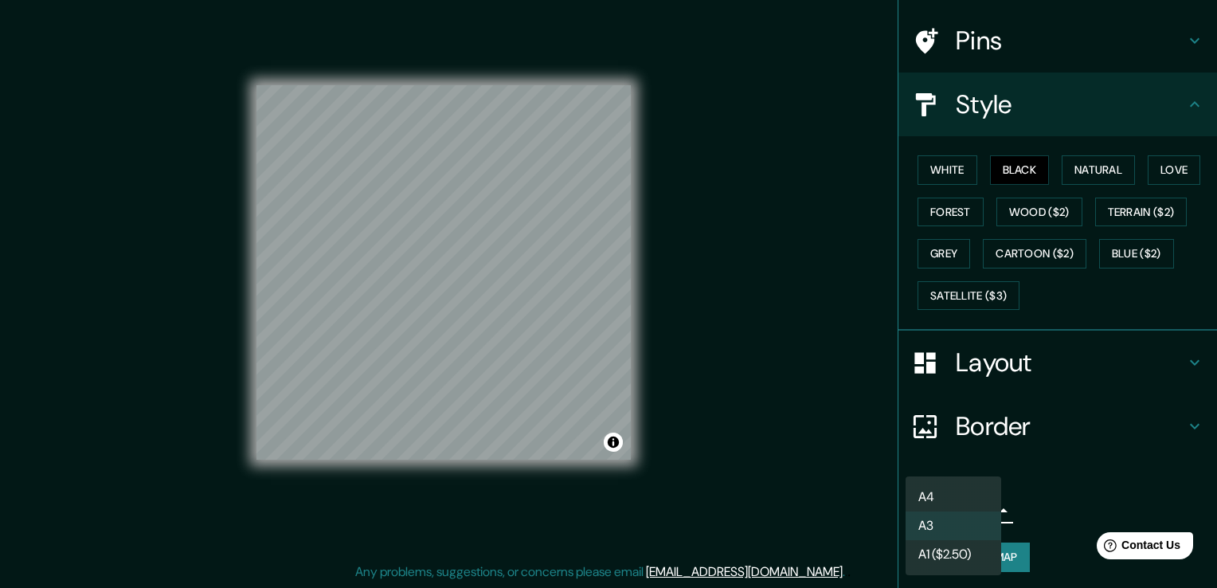
click at [796, 433] on div at bounding box center [608, 294] width 1217 height 588
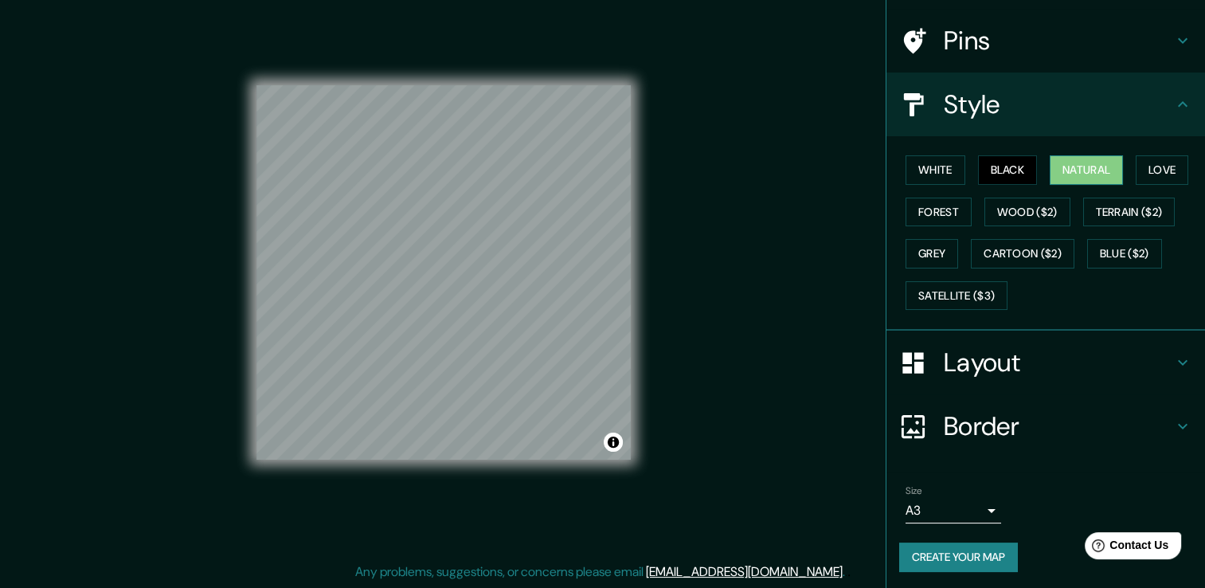
click at [1065, 165] on button "Natural" at bounding box center [1086, 169] width 73 height 29
click at [990, 170] on button "Black" at bounding box center [1008, 169] width 60 height 29
click at [941, 173] on button "White" at bounding box center [935, 169] width 60 height 29
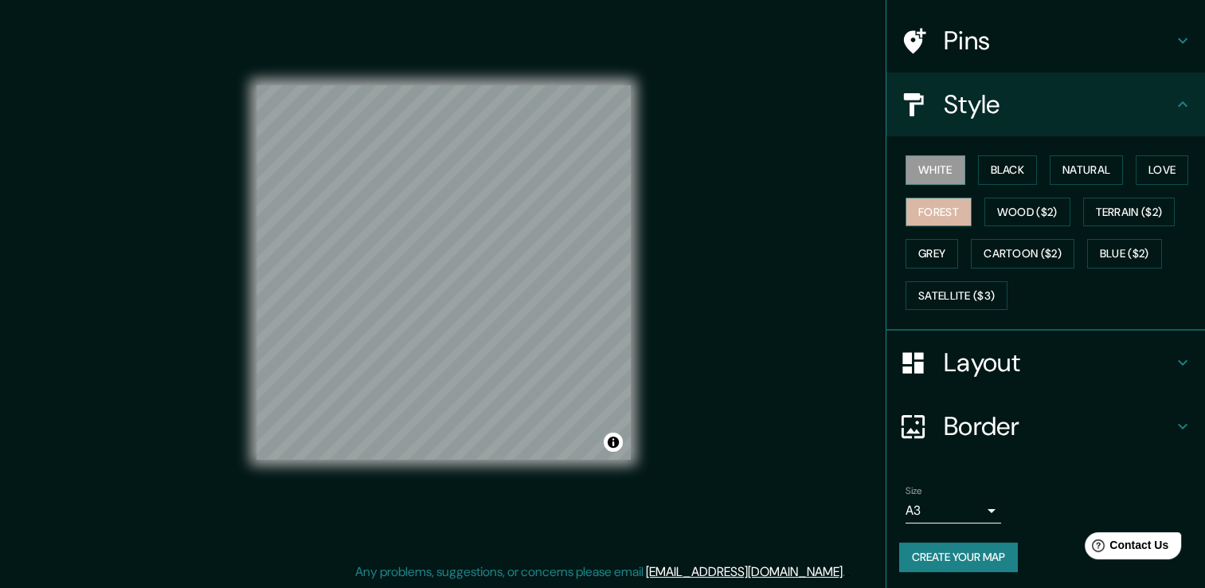
click at [937, 206] on button "Forest" at bounding box center [938, 211] width 66 height 29
click at [1009, 215] on button "Wood ($2)" at bounding box center [1027, 211] width 86 height 29
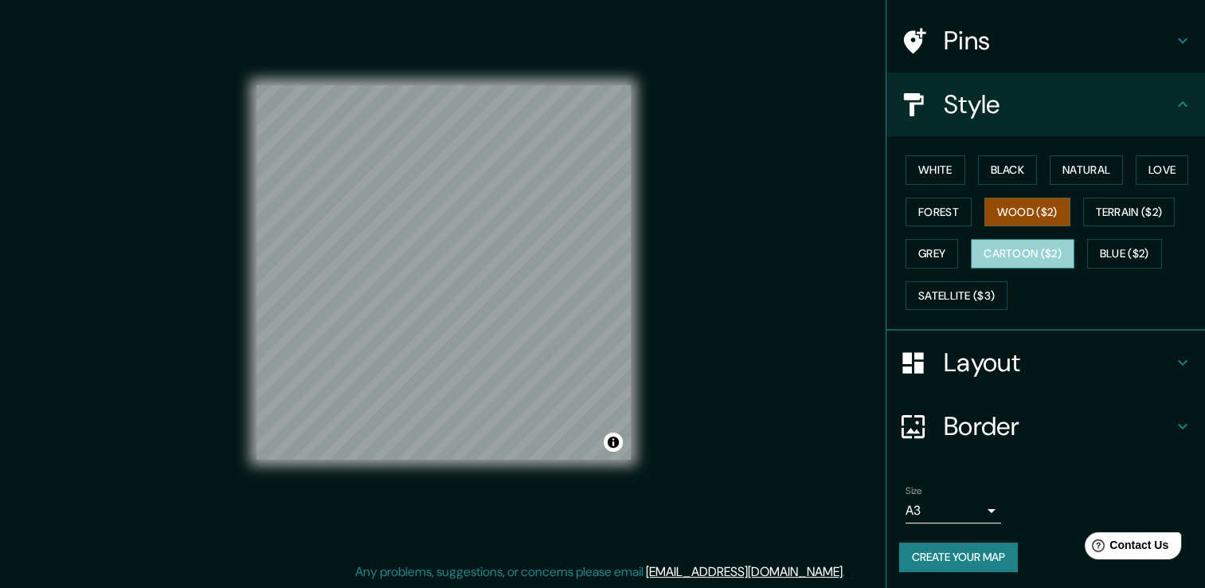
click at [1019, 241] on button "Cartoon ($2)" at bounding box center [1023, 253] width 104 height 29
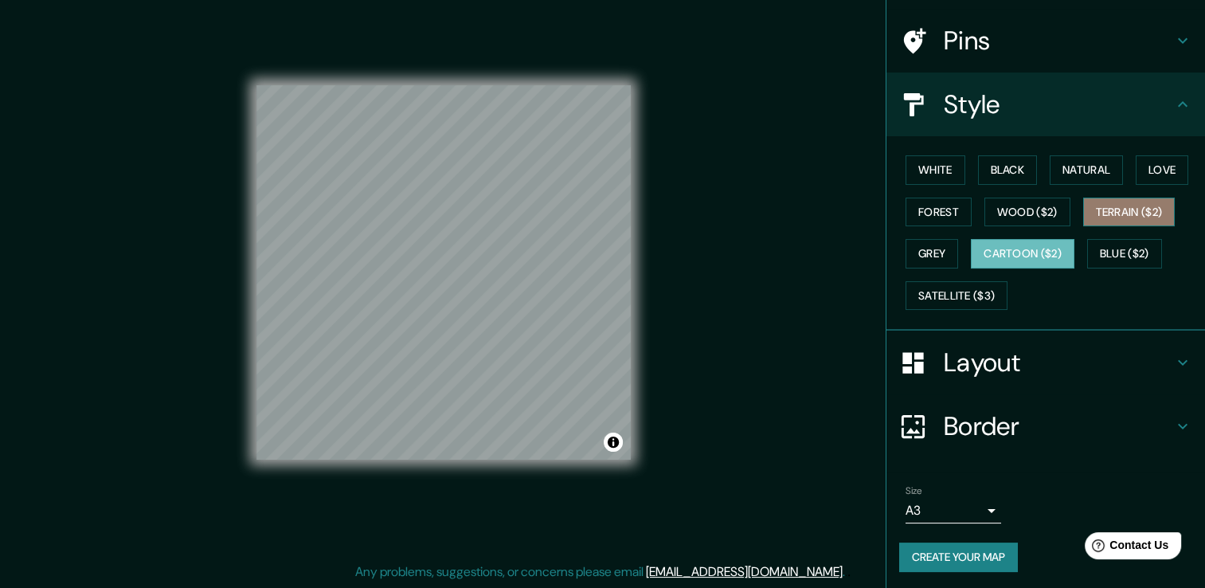
click at [1109, 212] on button "Terrain ($2)" at bounding box center [1129, 211] width 92 height 29
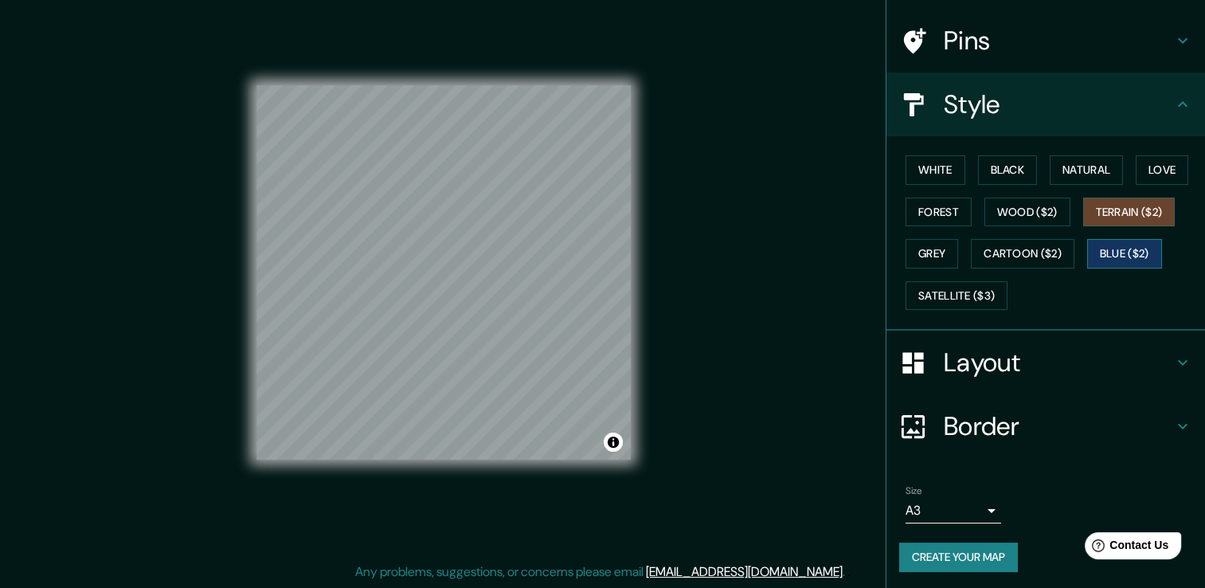
click at [1117, 247] on button "Blue ($2)" at bounding box center [1124, 253] width 75 height 29
click at [938, 250] on button "Grey" at bounding box center [931, 253] width 53 height 29
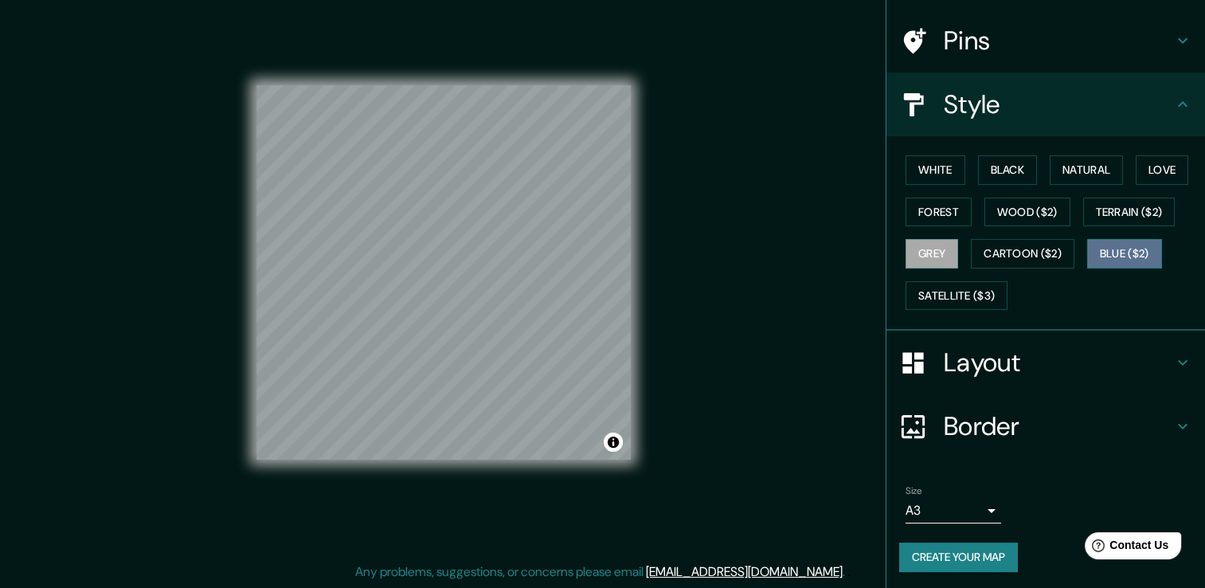
click at [1120, 240] on button "Blue ($2)" at bounding box center [1124, 253] width 75 height 29
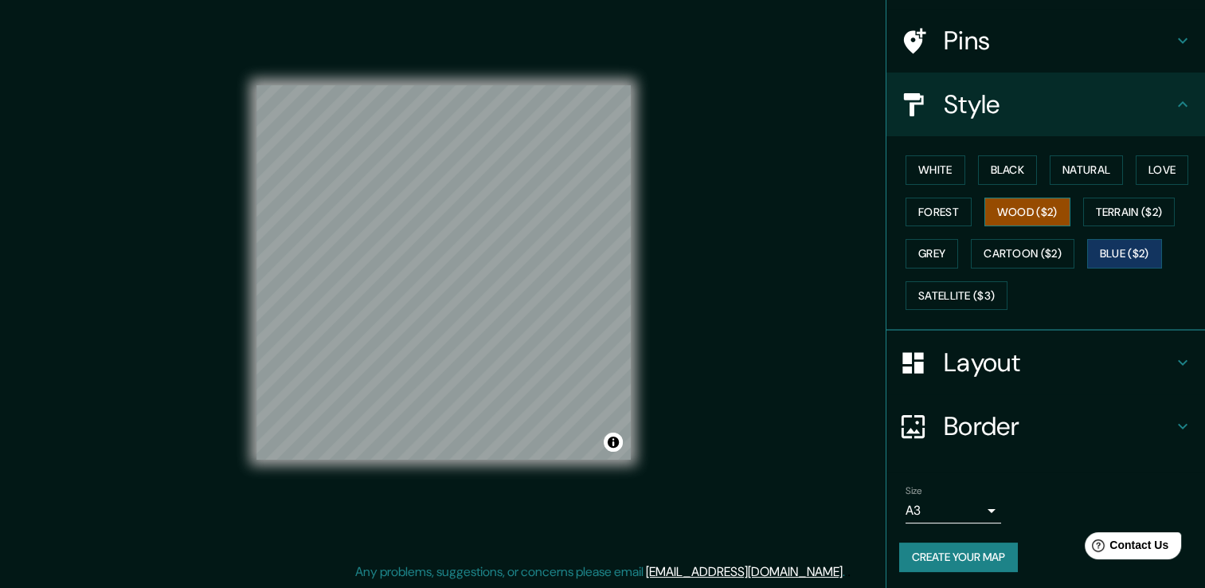
click at [1042, 212] on button "Wood ($2)" at bounding box center [1027, 211] width 86 height 29
click at [1001, 171] on button "Black" at bounding box center [1008, 169] width 60 height 29
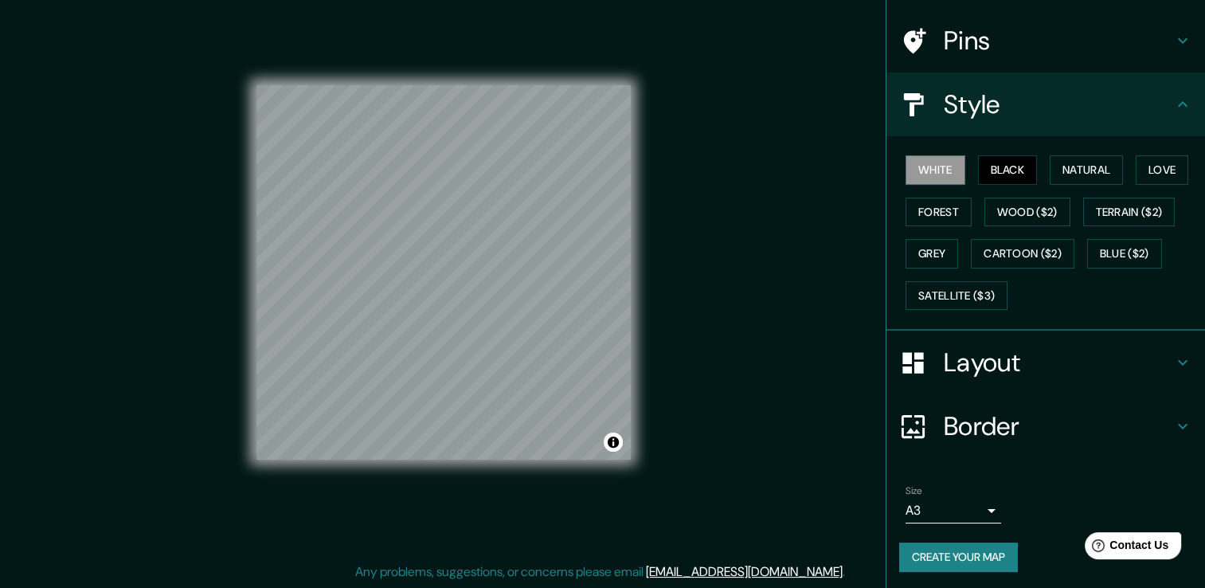
click at [942, 164] on button "White" at bounding box center [935, 169] width 60 height 29
click at [987, 166] on button "Black" at bounding box center [1008, 169] width 60 height 29
click at [943, 291] on button "Satellite ($3)" at bounding box center [956, 295] width 102 height 29
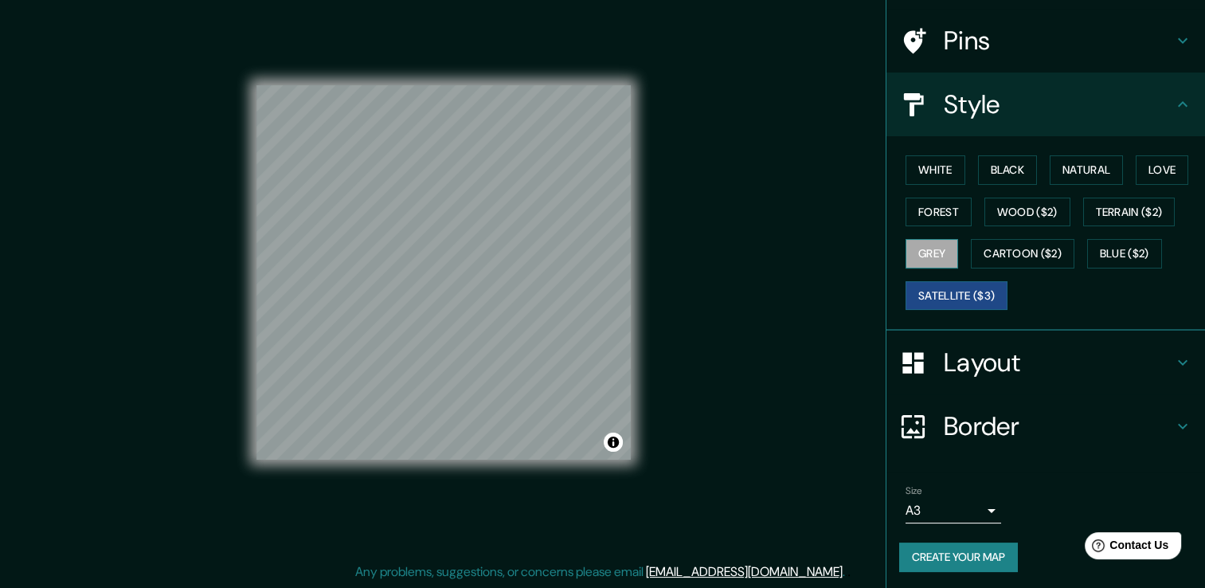
click at [910, 255] on button "Grey" at bounding box center [931, 253] width 53 height 29
click at [928, 205] on button "Forest" at bounding box center [938, 211] width 66 height 29
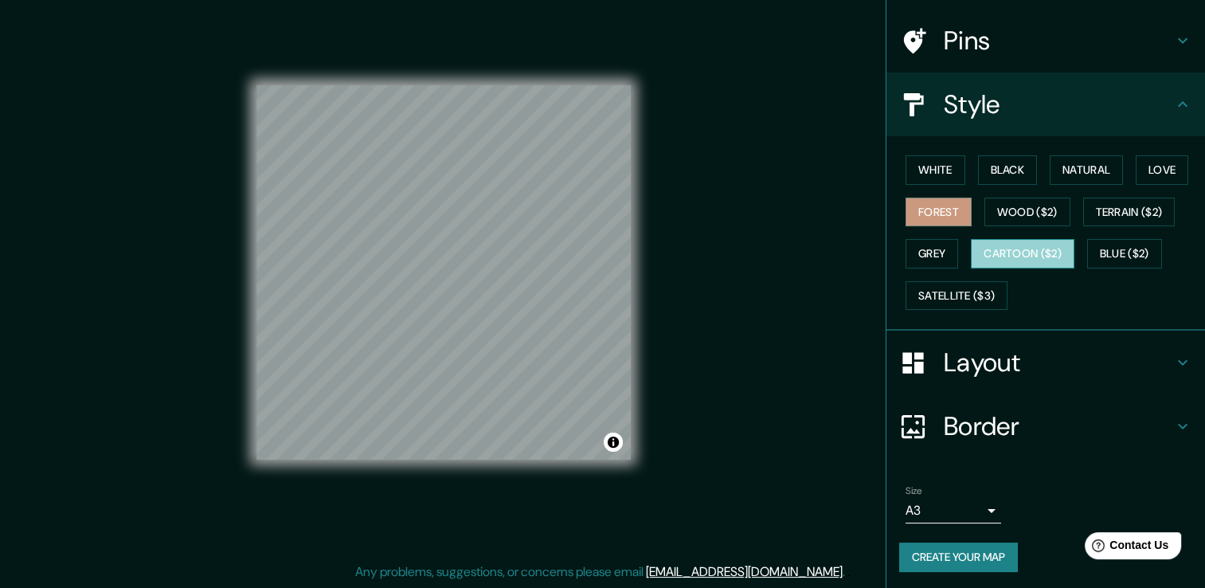
click at [1025, 250] on button "Cartoon ($2)" at bounding box center [1023, 253] width 104 height 29
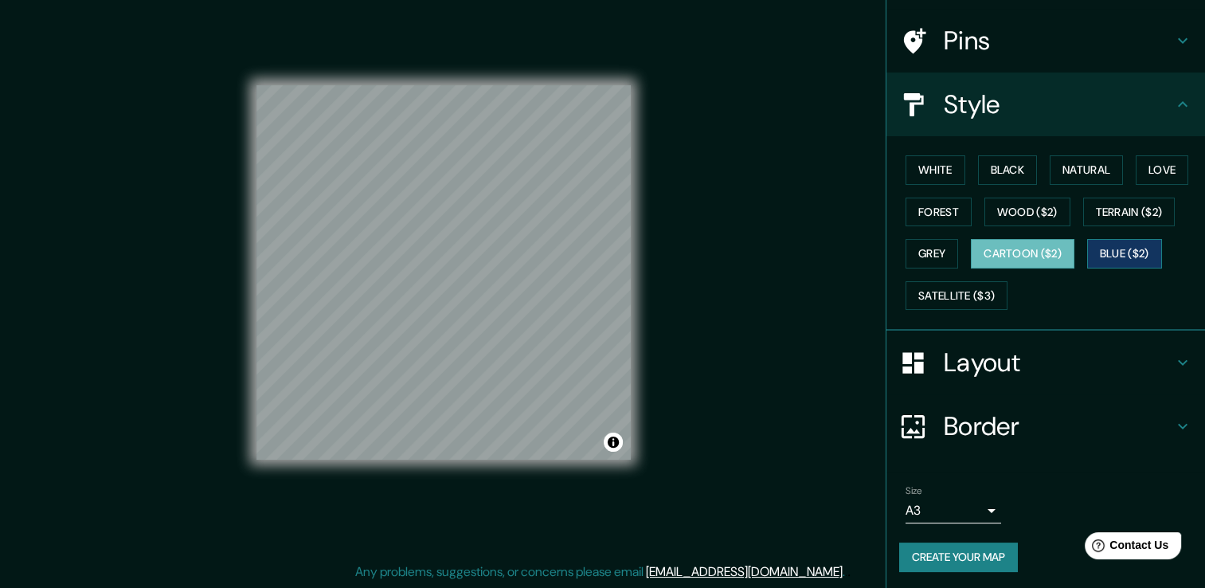
click at [1130, 260] on button "Blue ($2)" at bounding box center [1124, 253] width 75 height 29
click at [1119, 217] on button "Terrain ($2)" at bounding box center [1129, 211] width 92 height 29
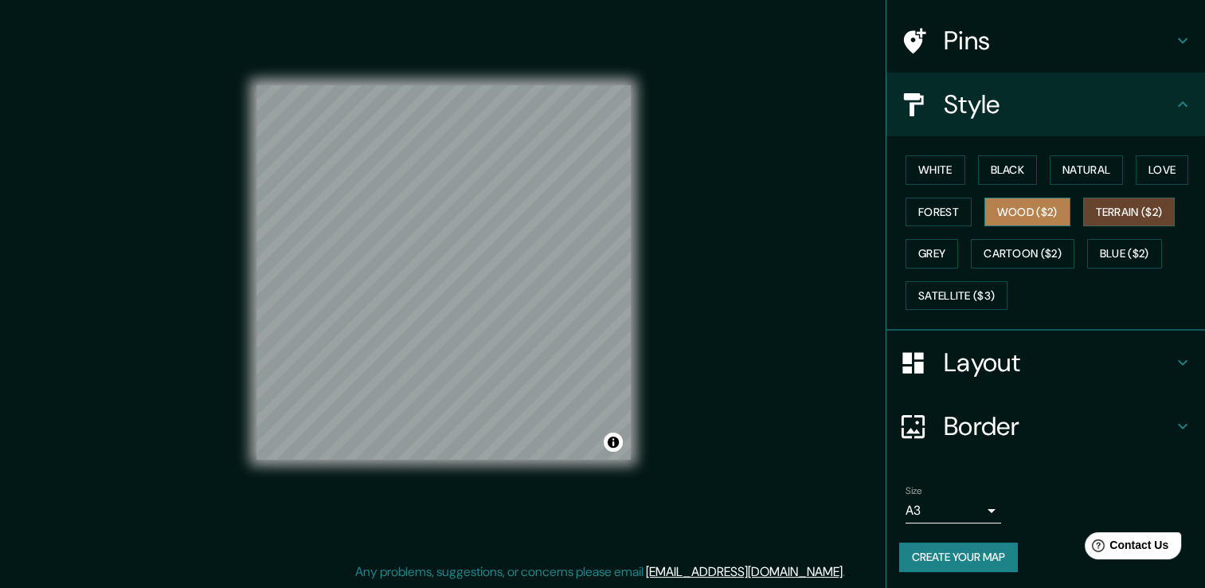
click at [1038, 221] on button "Wood ($2)" at bounding box center [1027, 211] width 86 height 29
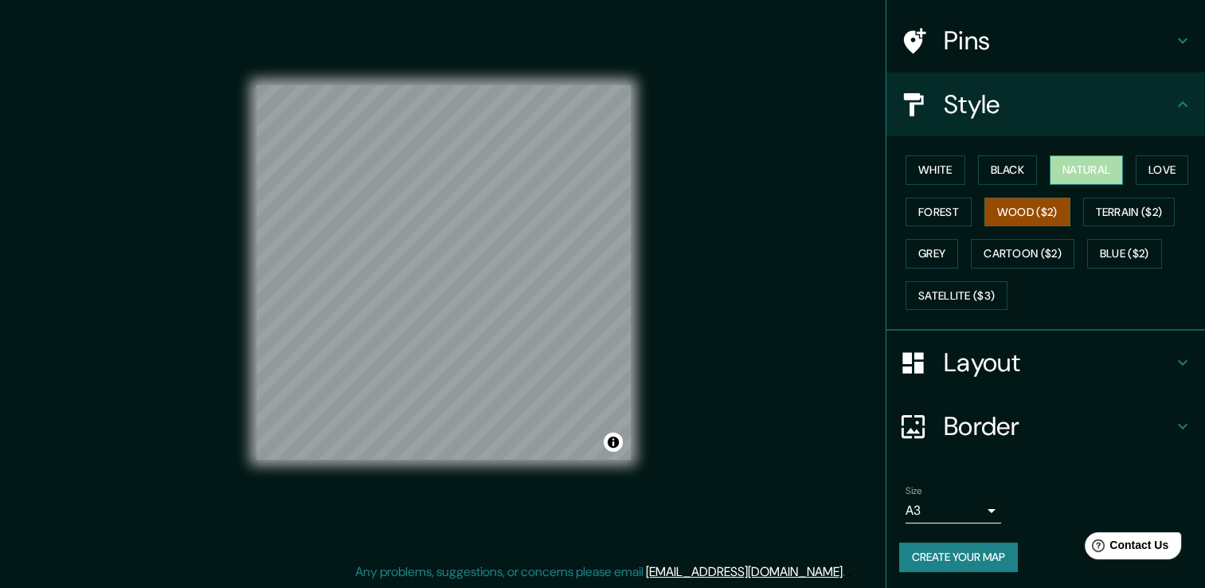
click at [1085, 173] on button "Natural" at bounding box center [1086, 169] width 73 height 29
click at [1165, 169] on button "Love" at bounding box center [1162, 169] width 53 height 29
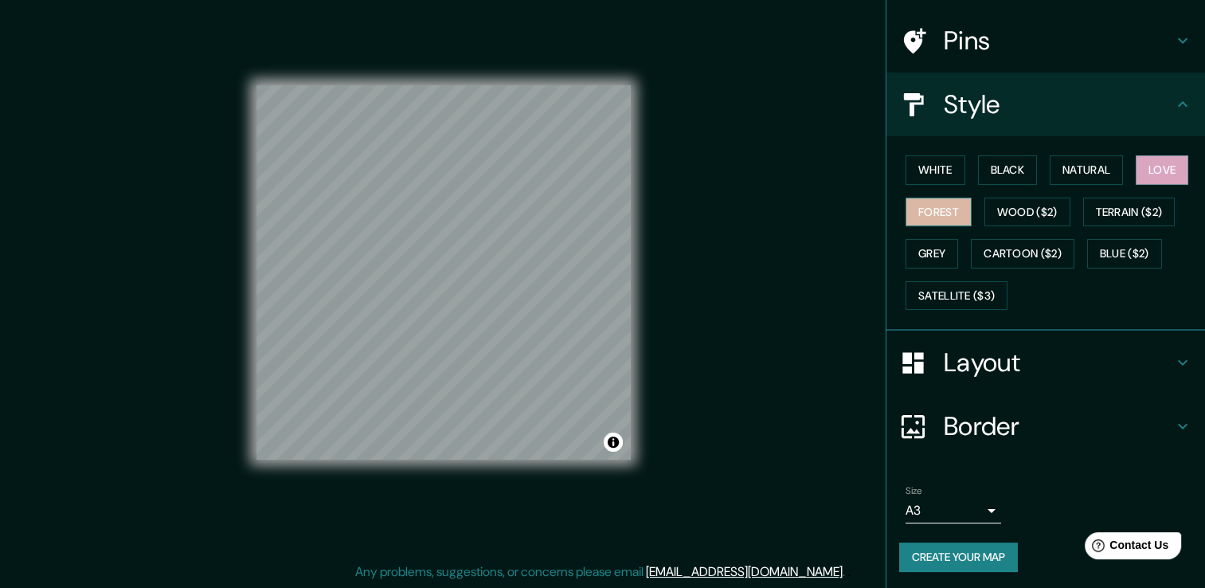
click at [927, 215] on button "Forest" at bounding box center [938, 211] width 66 height 29
click at [920, 159] on button "White" at bounding box center [935, 169] width 60 height 29
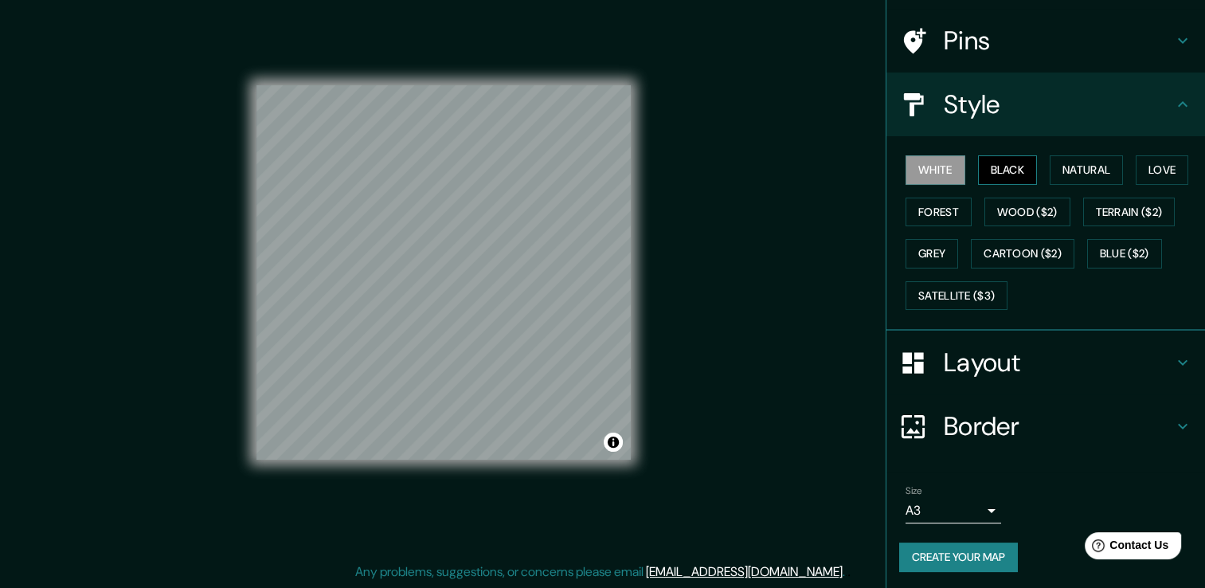
click at [988, 167] on button "Black" at bounding box center [1008, 169] width 60 height 29
click at [1115, 256] on button "Blue ($2)" at bounding box center [1124, 253] width 75 height 29
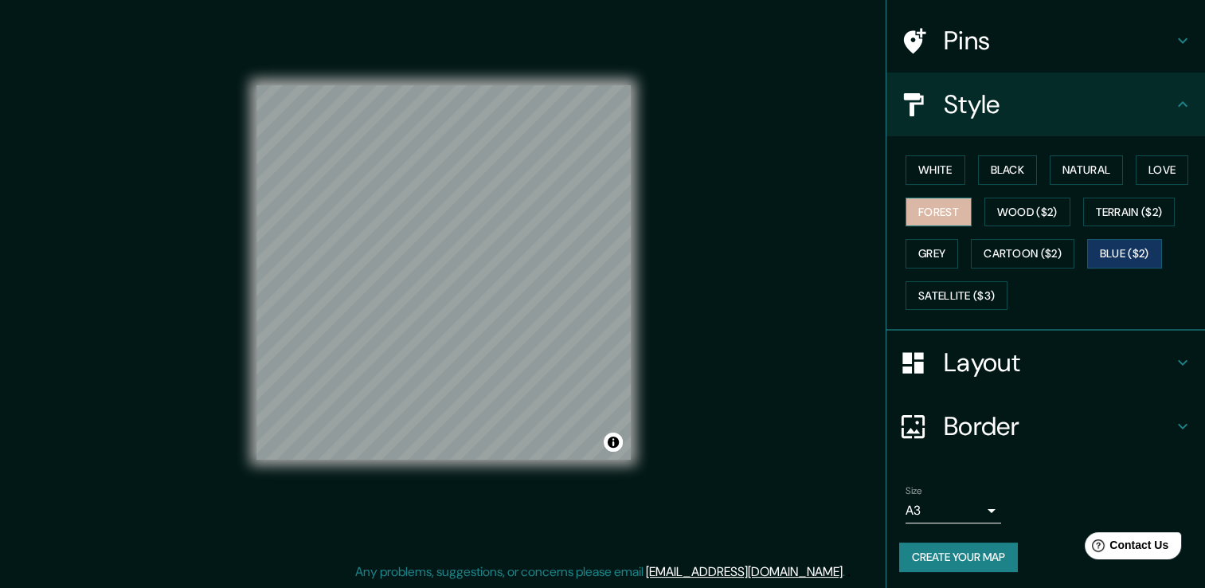
click at [926, 204] on button "Forest" at bounding box center [938, 211] width 66 height 29
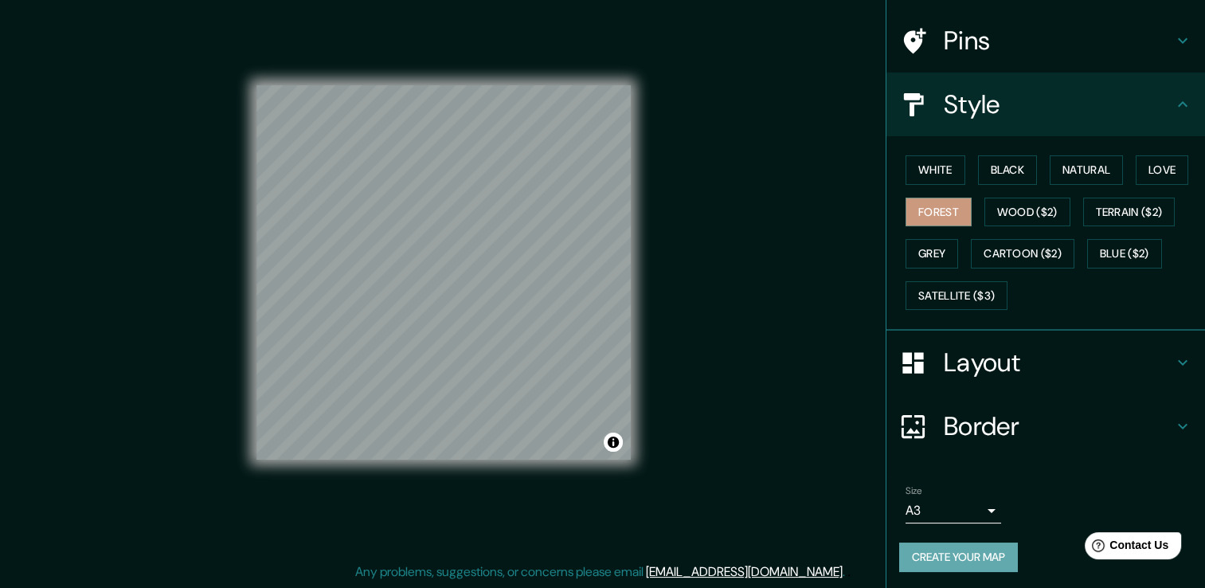
click at [976, 559] on button "Create your map" at bounding box center [958, 556] width 119 height 29
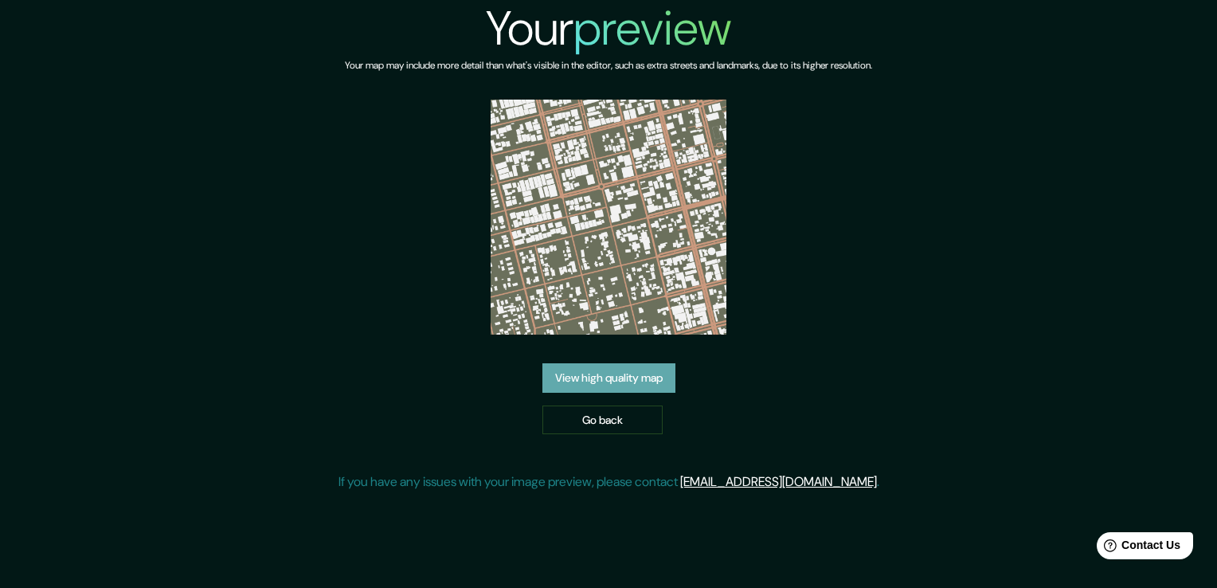
click at [629, 376] on link "View high quality map" at bounding box center [608, 377] width 133 height 29
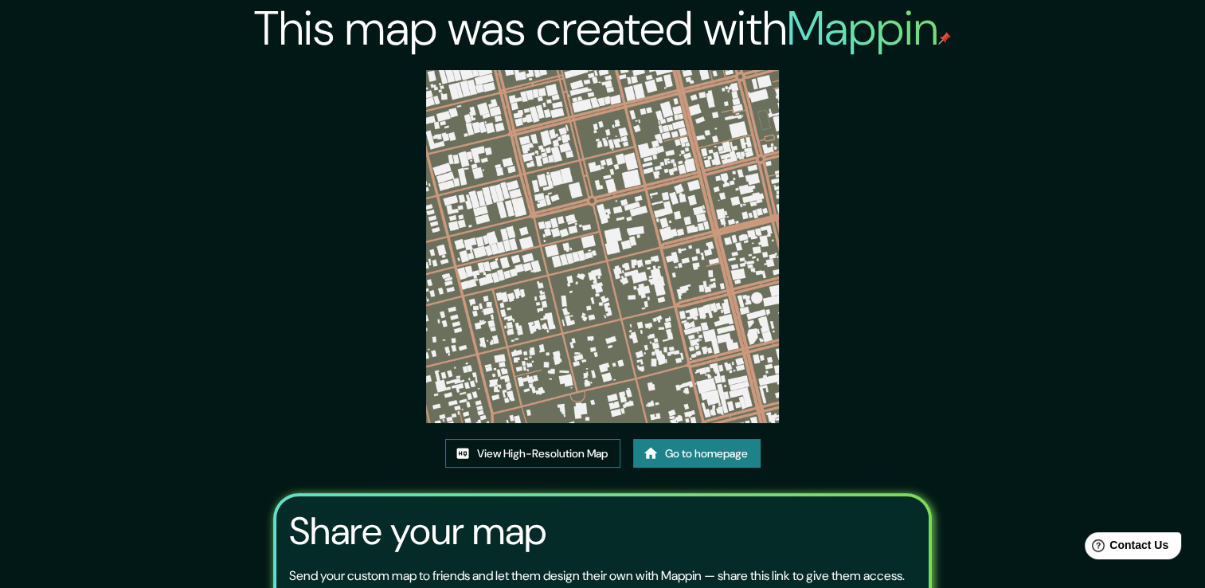
click at [573, 456] on link "View High-Resolution Map" at bounding box center [532, 453] width 175 height 29
